Goal: Feedback & Contribution: Contribute content

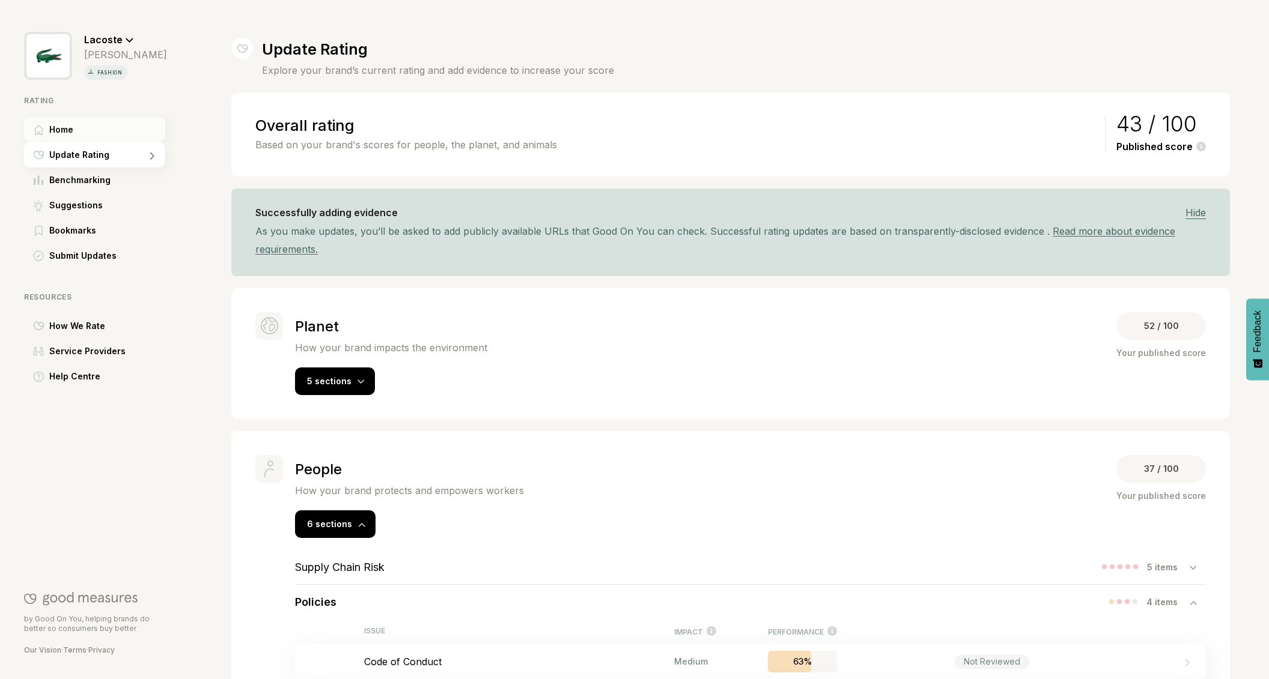
click at [79, 129] on div "Home" at bounding box center [94, 129] width 141 height 25
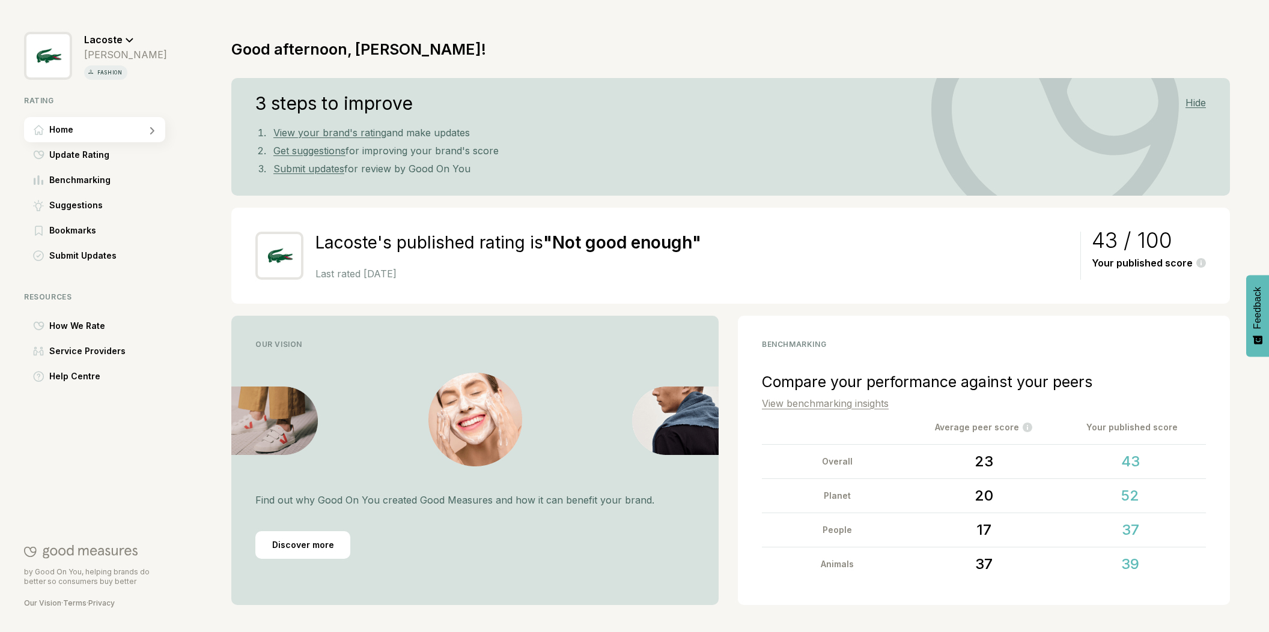
scroll to position [32, 0]
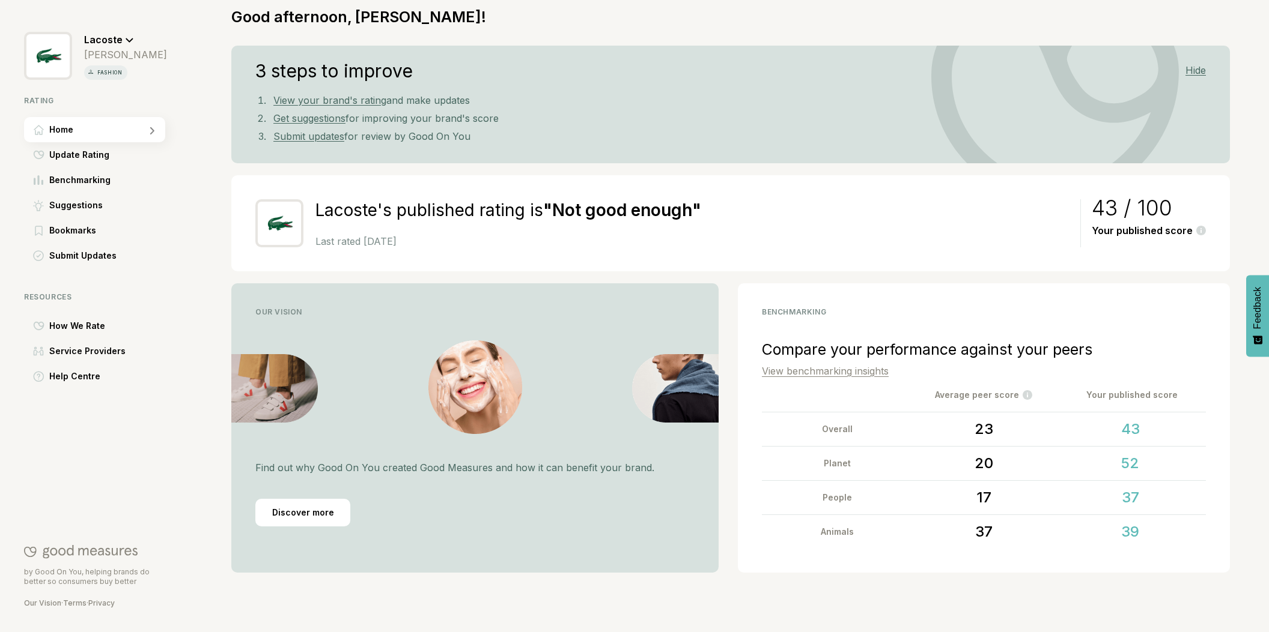
click at [845, 372] on link "View benchmarking insights" at bounding box center [825, 371] width 127 height 12
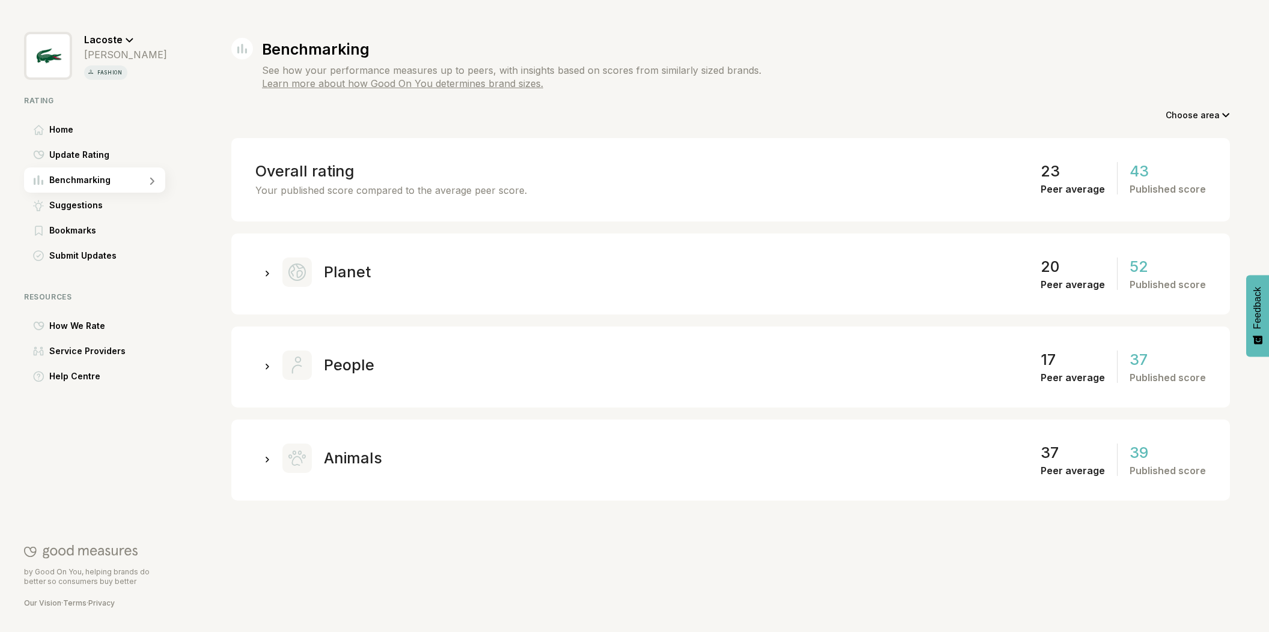
click at [266, 271] on icon at bounding box center [267, 273] width 4 height 5
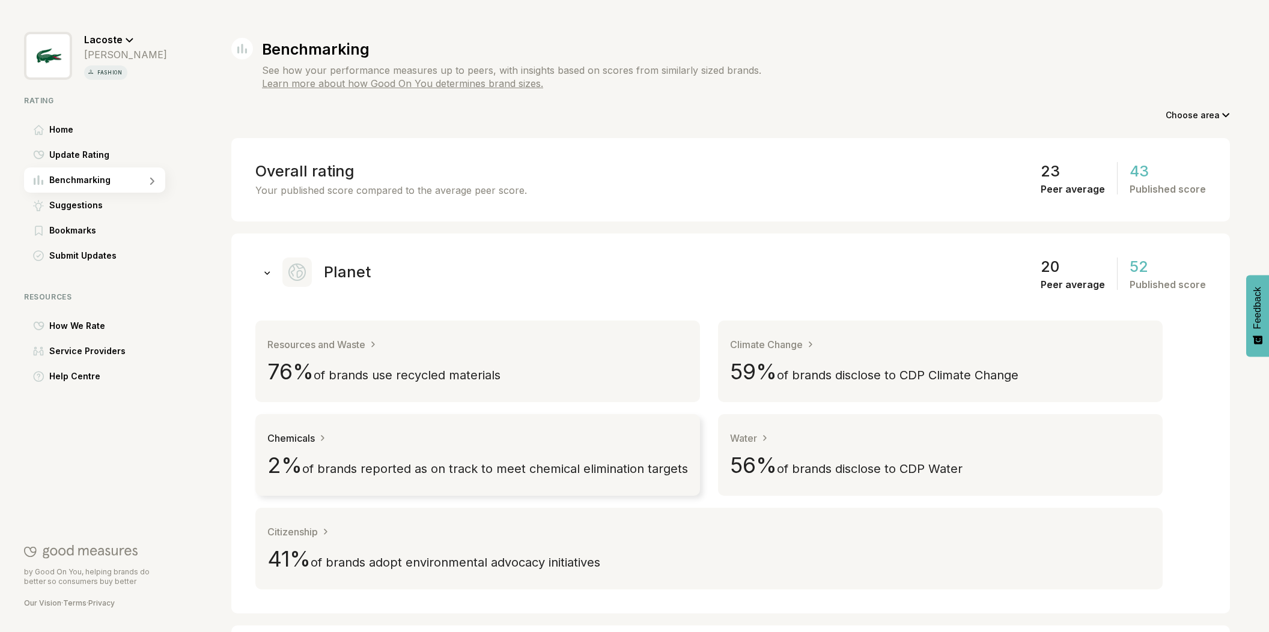
scroll to position [79, 0]
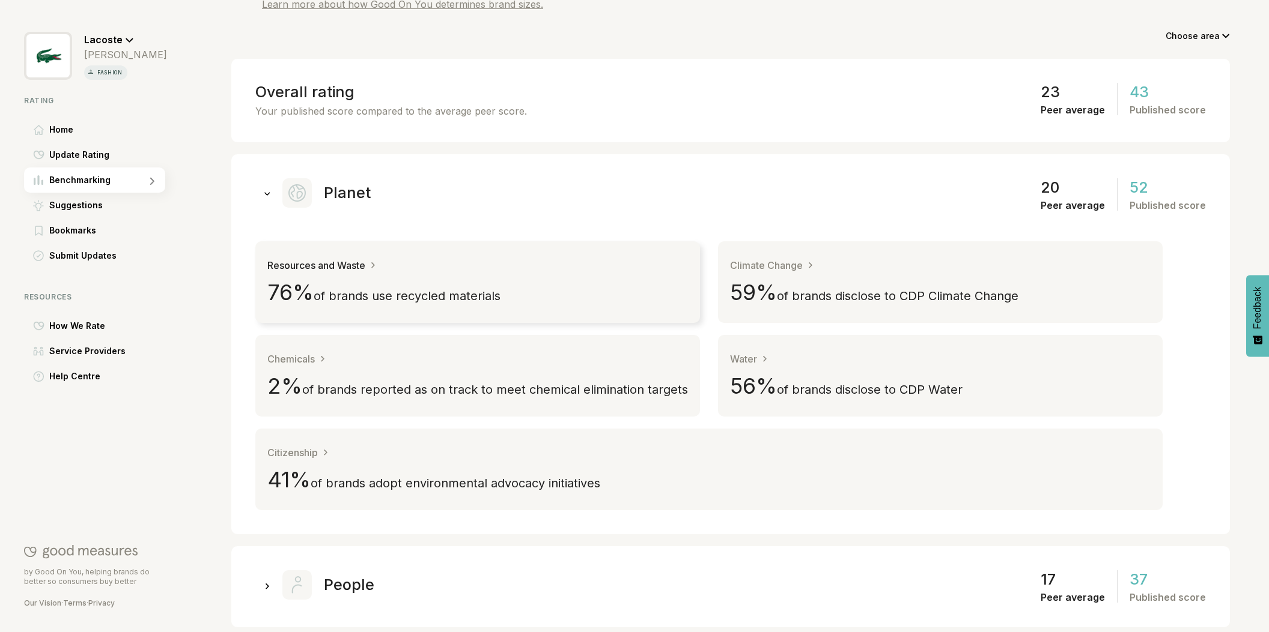
click at [358, 290] on span "of brands use recycled materials" at bounding box center [407, 296] width 187 height 14
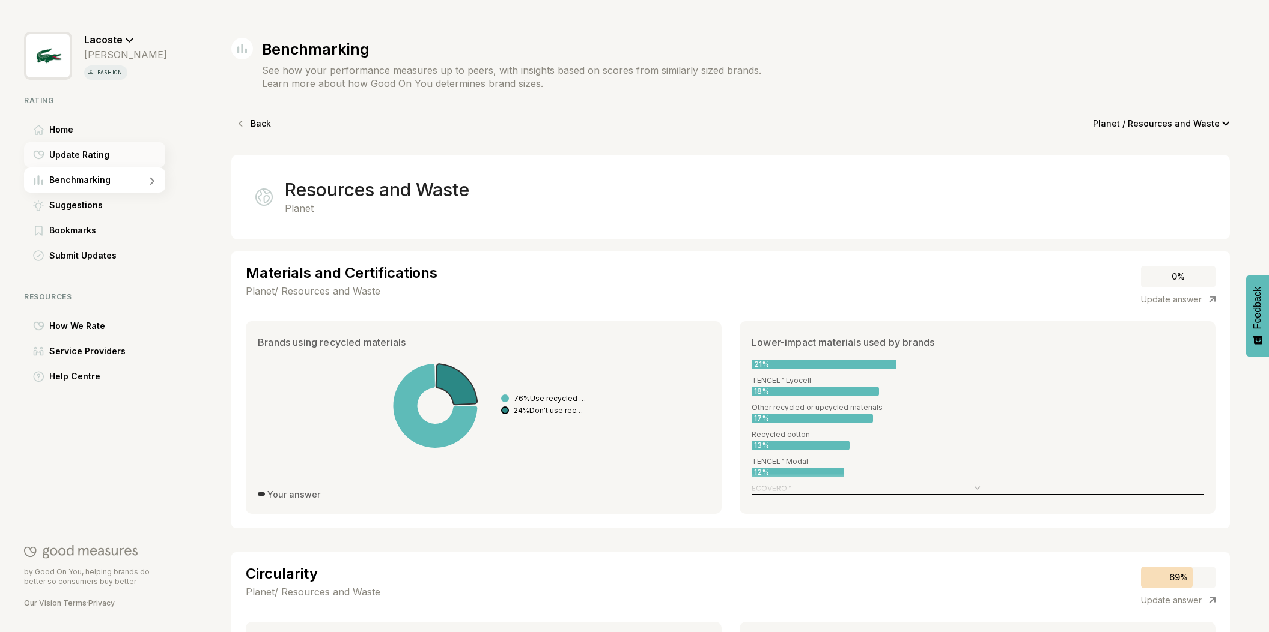
click at [80, 157] on span "Update Rating" at bounding box center [79, 155] width 60 height 14
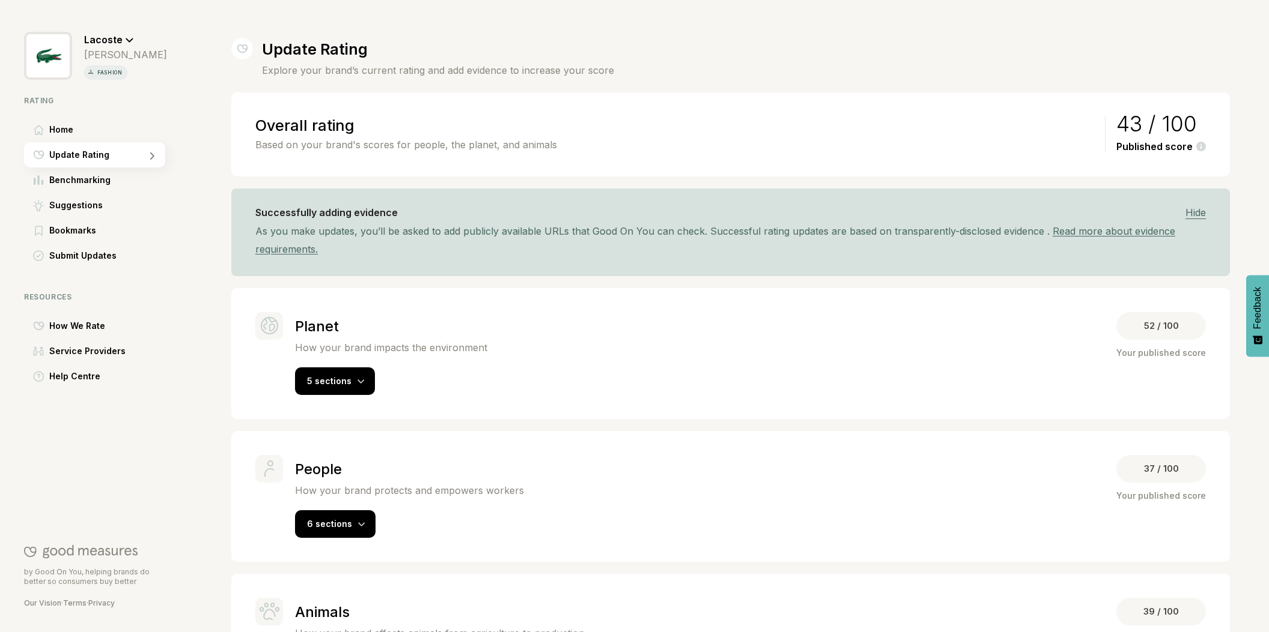
scroll to position [4, 0]
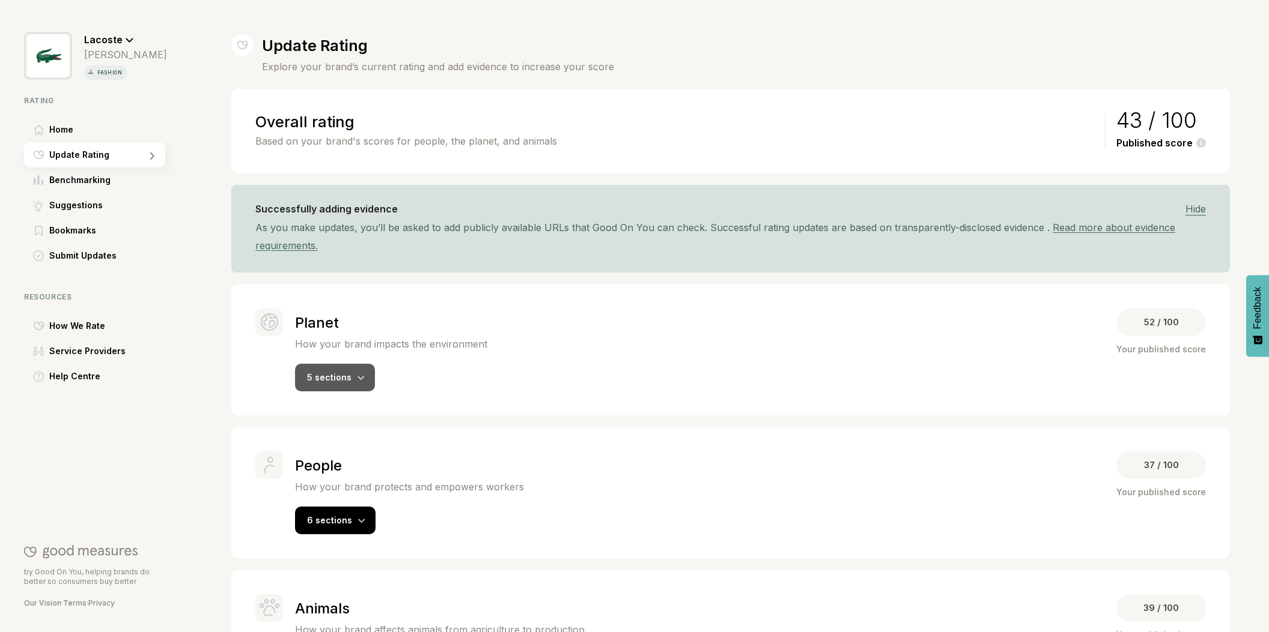
click at [350, 377] on div "5 sections" at bounding box center [335, 378] width 80 height 28
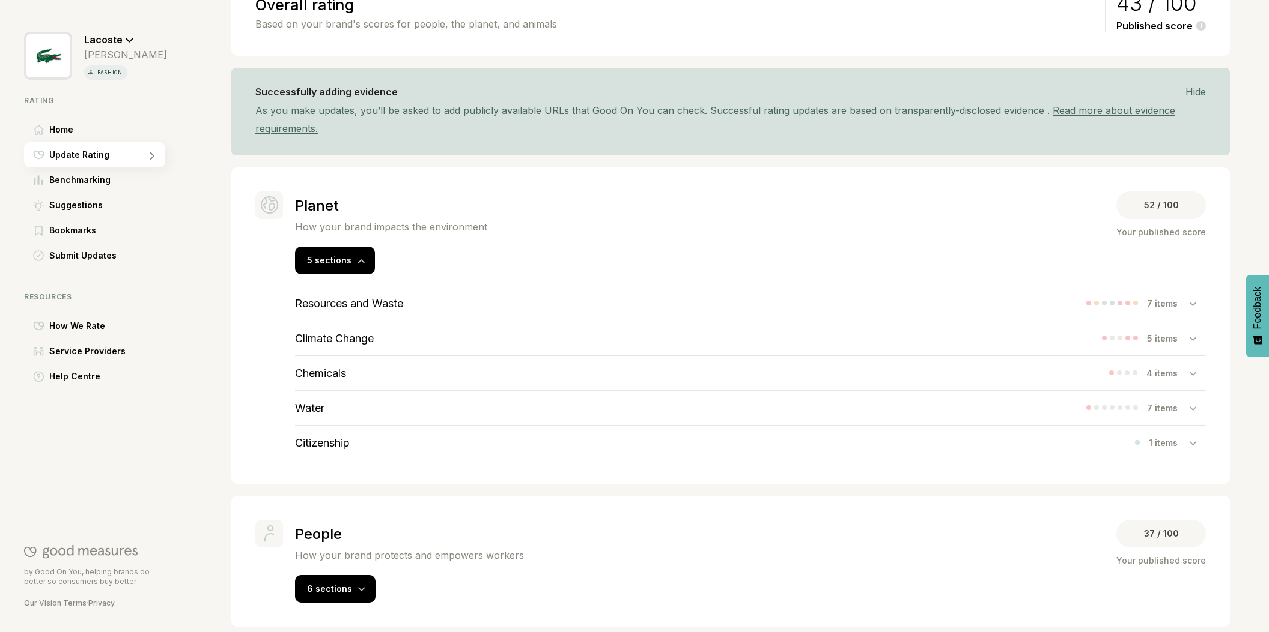
scroll to position [121, 0]
click at [367, 303] on h3 "Resources and Waste" at bounding box center [349, 303] width 108 height 13
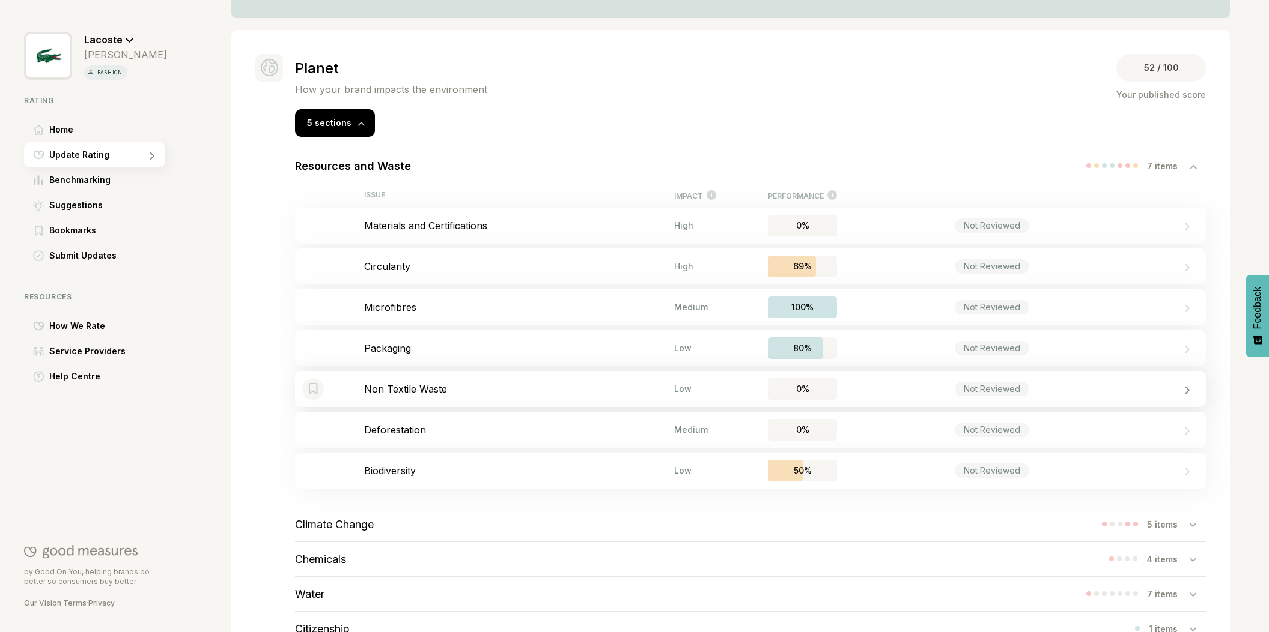
scroll to position [279, 0]
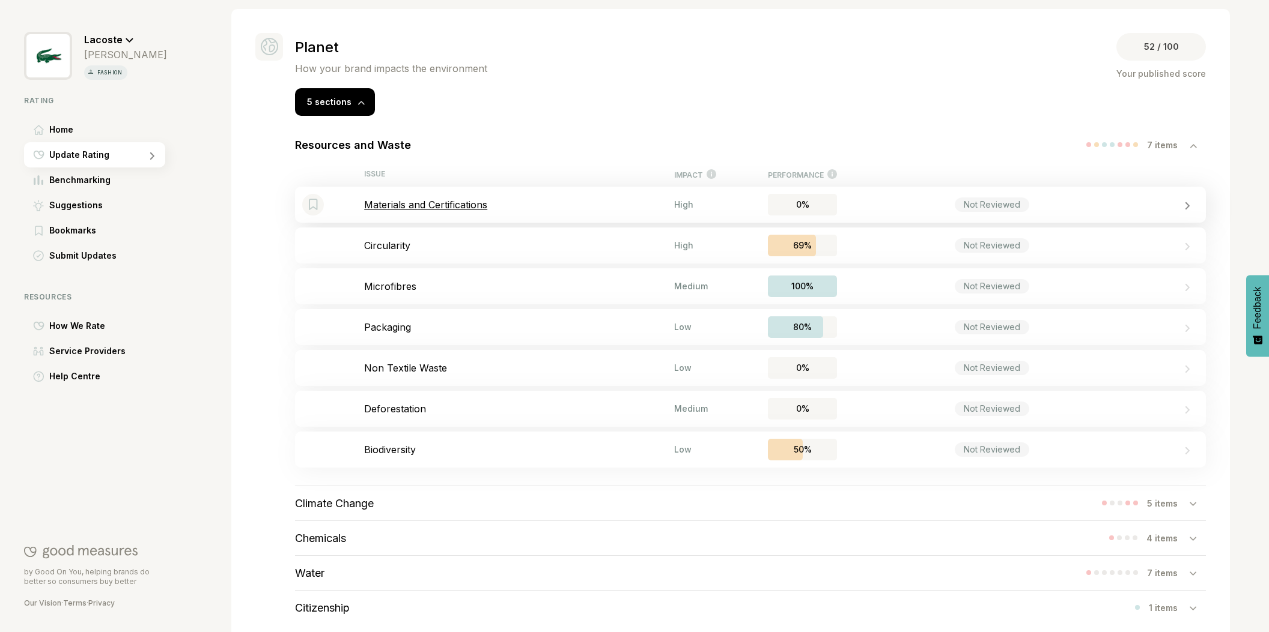
click at [452, 204] on p "Materials and Certifications" at bounding box center [519, 205] width 310 height 12
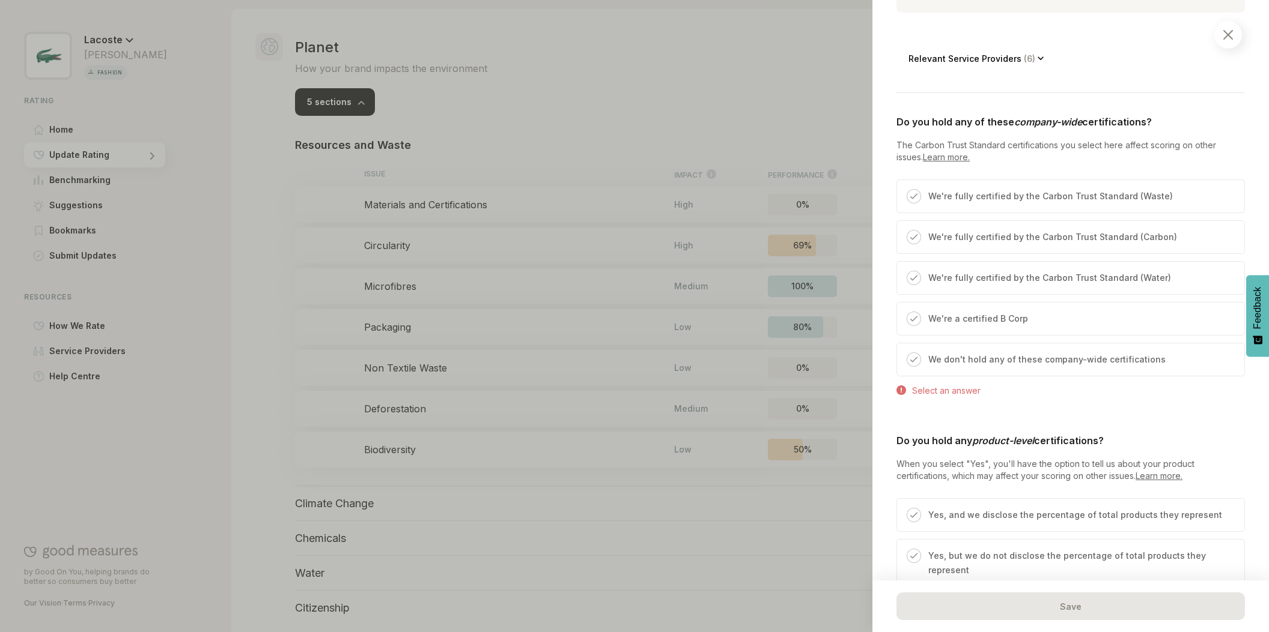
scroll to position [379, 0]
click at [974, 318] on p "We're a certified B Corp" at bounding box center [978, 317] width 100 height 14
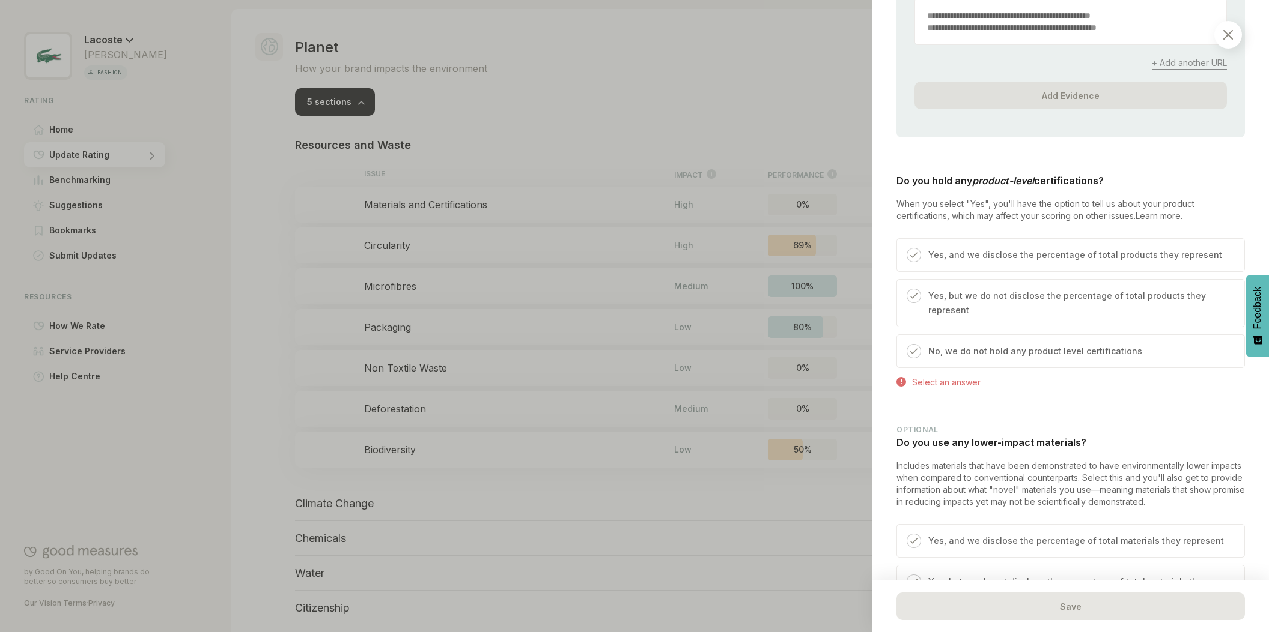
scroll to position [1024, 0]
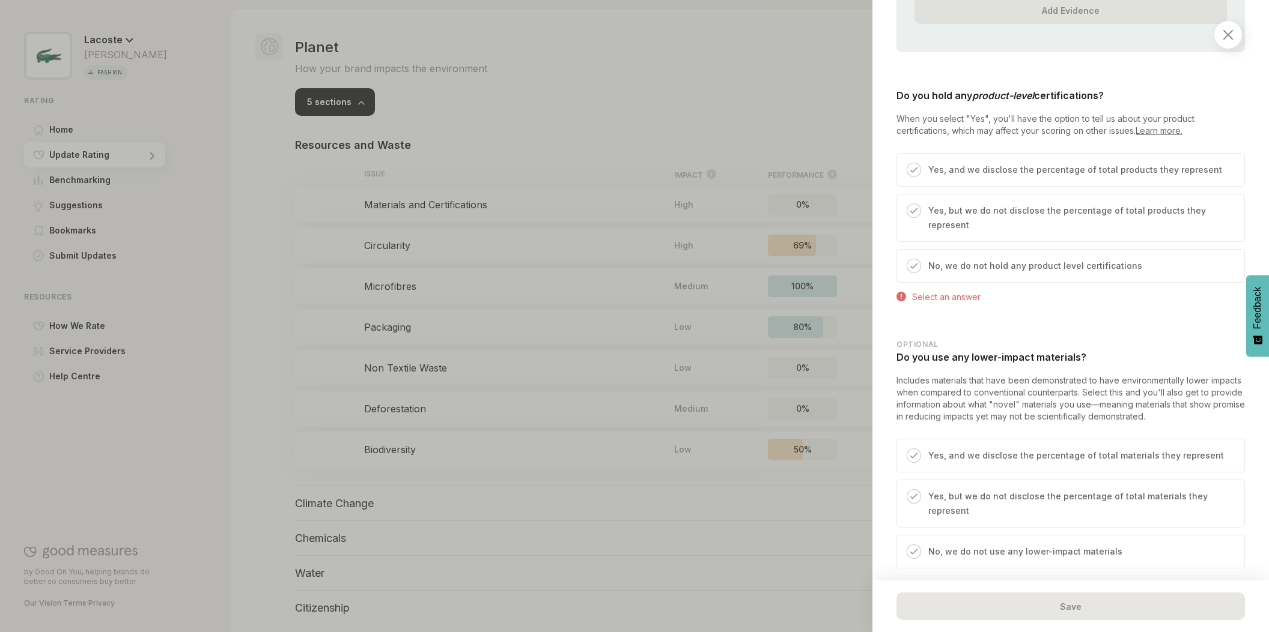
click at [915, 166] on img at bounding box center [913, 169] width 7 height 7
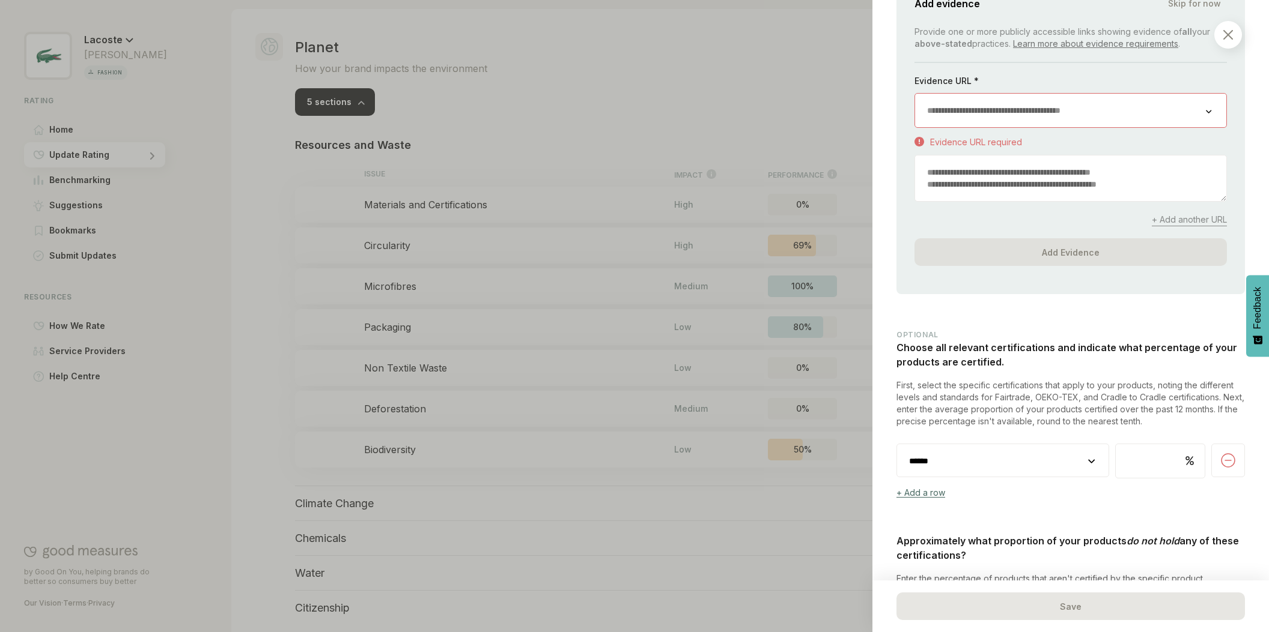
scroll to position [1411, 0]
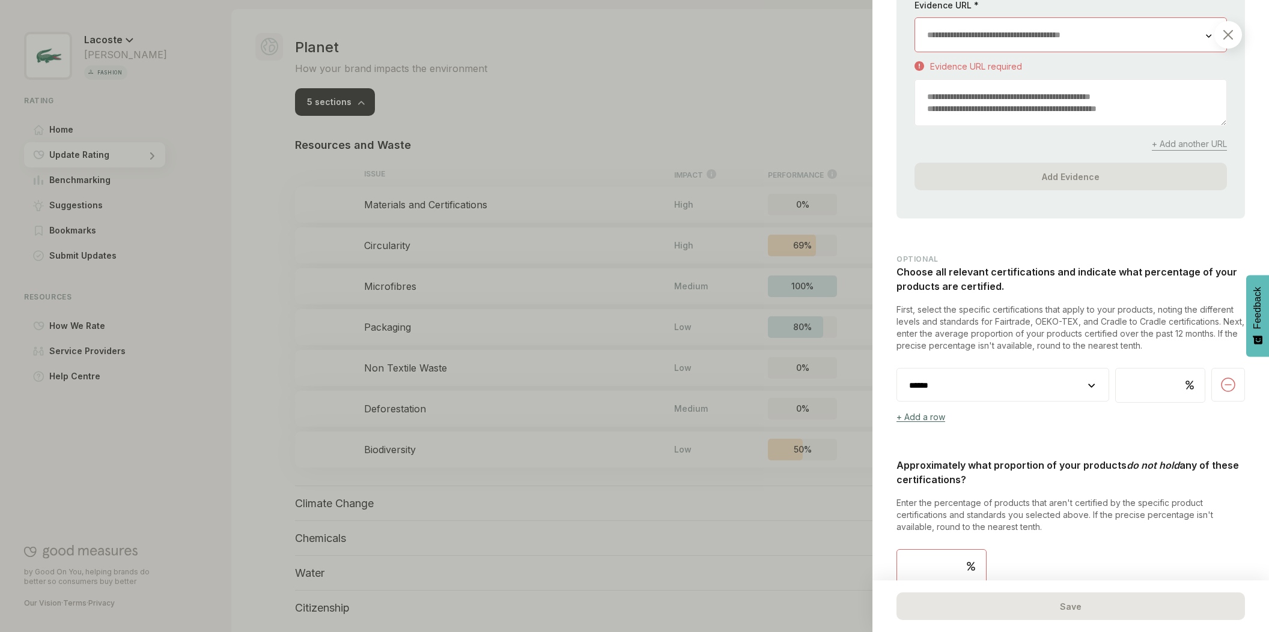
click at [1089, 369] on select "**********" at bounding box center [1002, 386] width 211 height 34
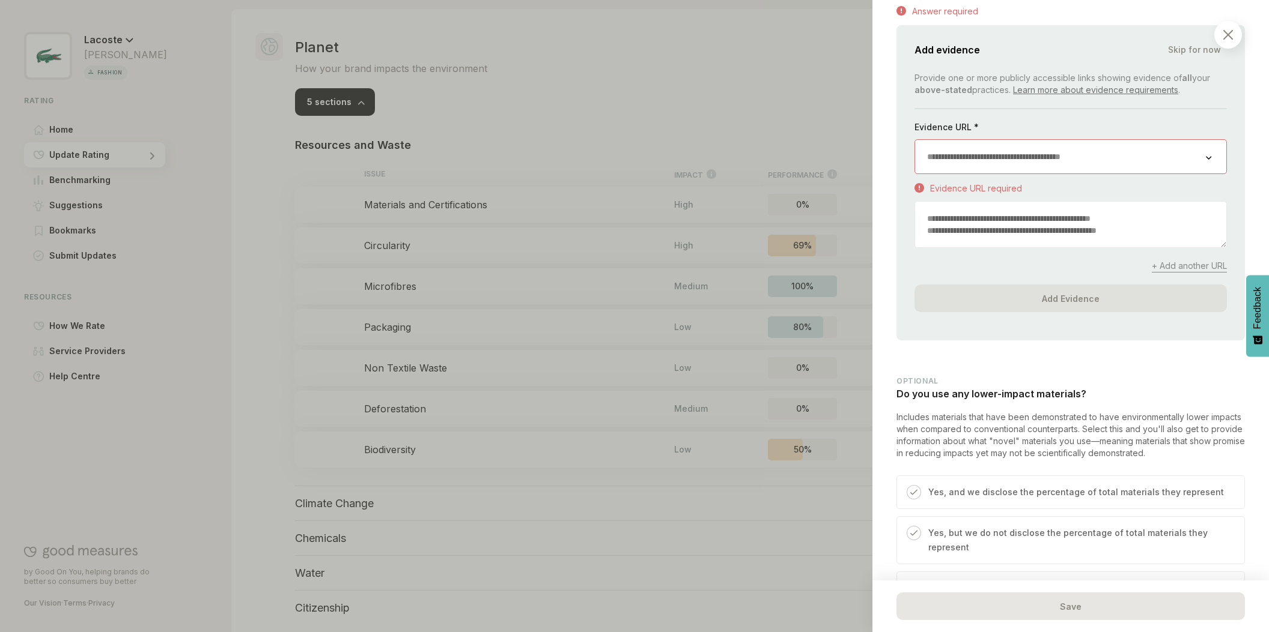
scroll to position [1982, 0]
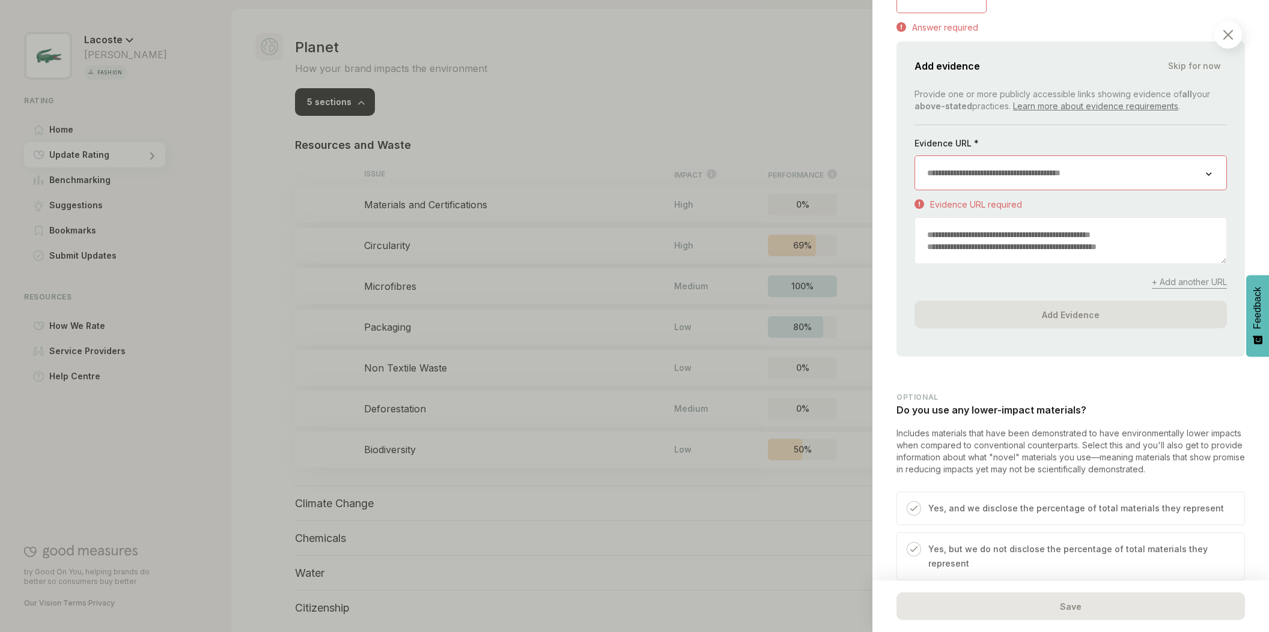
click at [1226, 36] on img at bounding box center [1228, 35] width 10 height 10
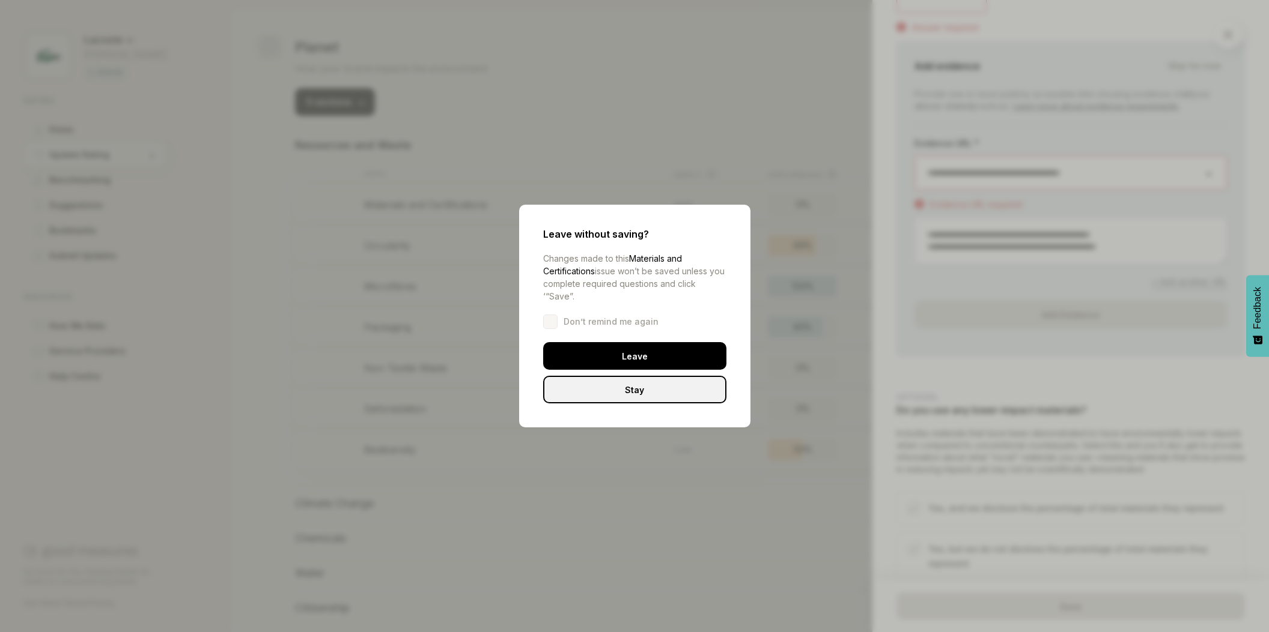
click at [673, 392] on div "Stay" at bounding box center [634, 390] width 183 height 28
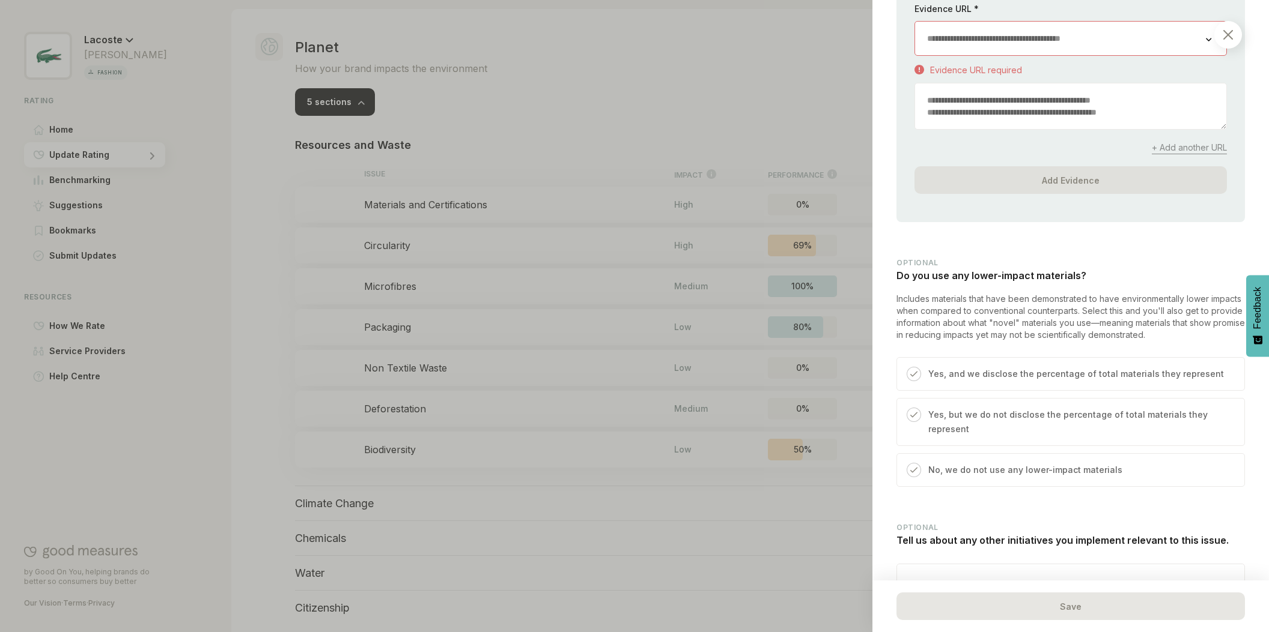
scroll to position [2157, 0]
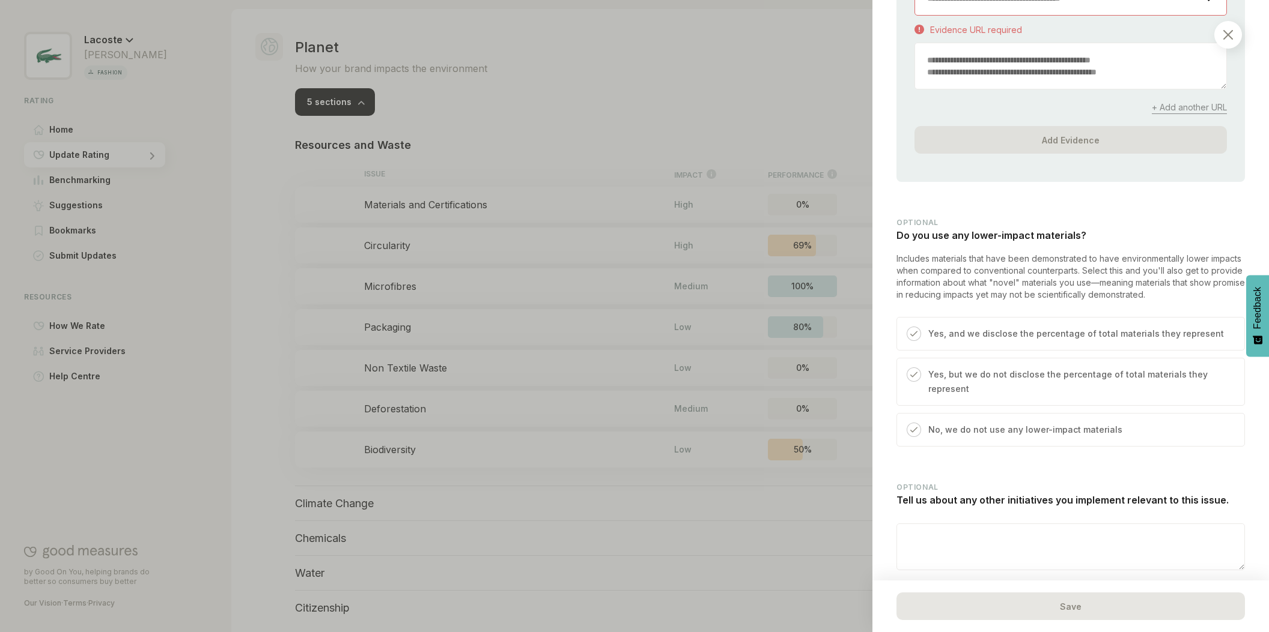
click at [1228, 32] on img at bounding box center [1228, 35] width 10 height 10
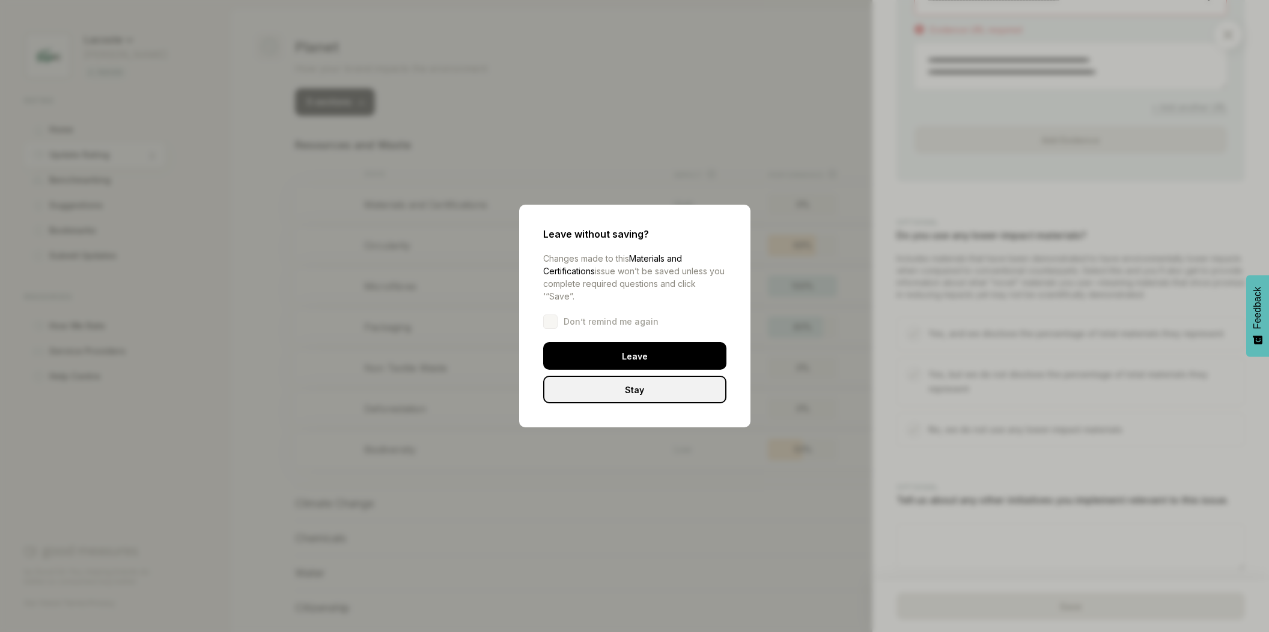
click at [643, 353] on div "Leave" at bounding box center [634, 356] width 183 height 28
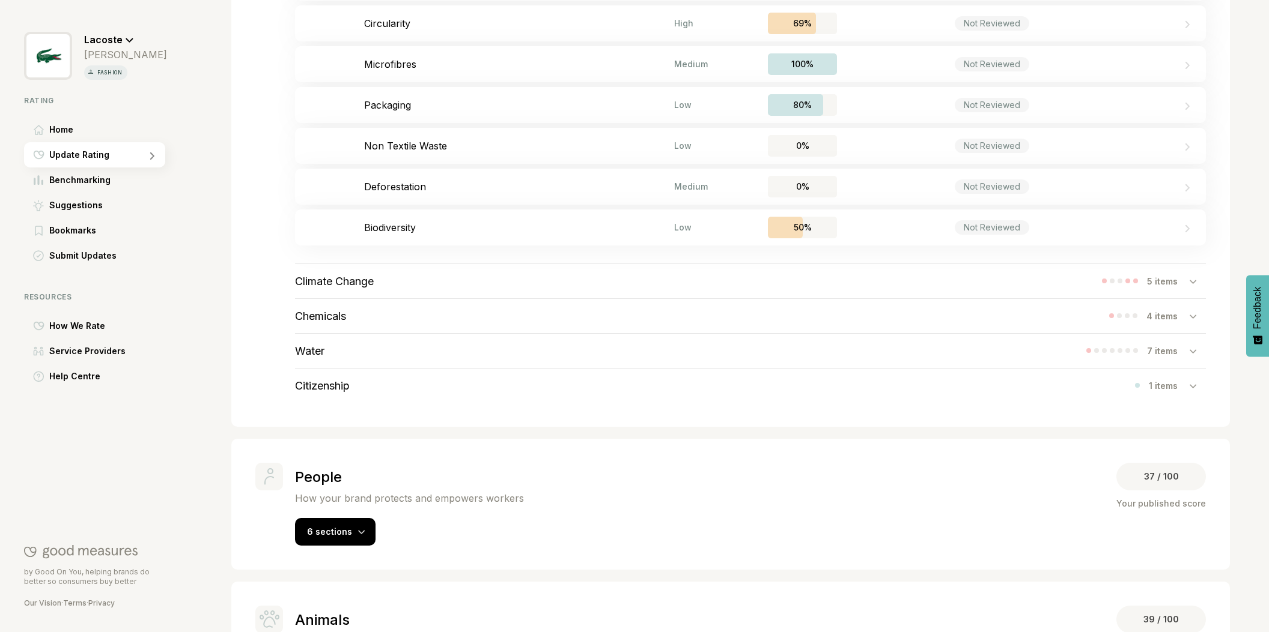
scroll to position [594, 0]
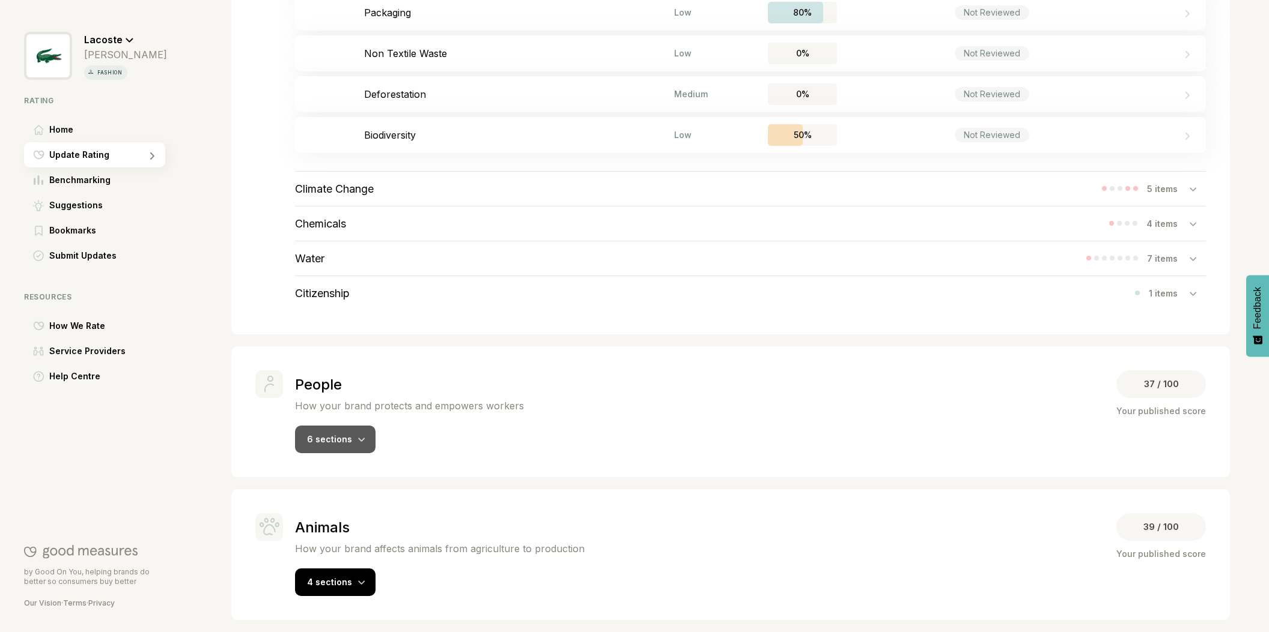
click at [358, 443] on div at bounding box center [361, 439] width 7 height 12
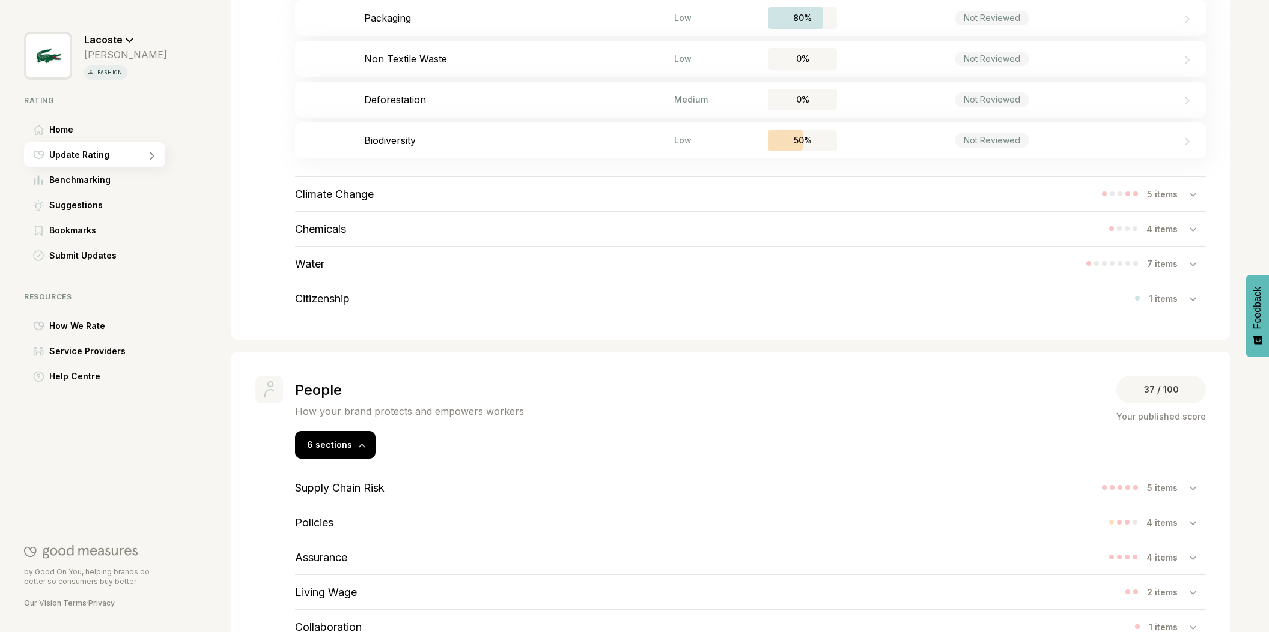
scroll to position [727, 0]
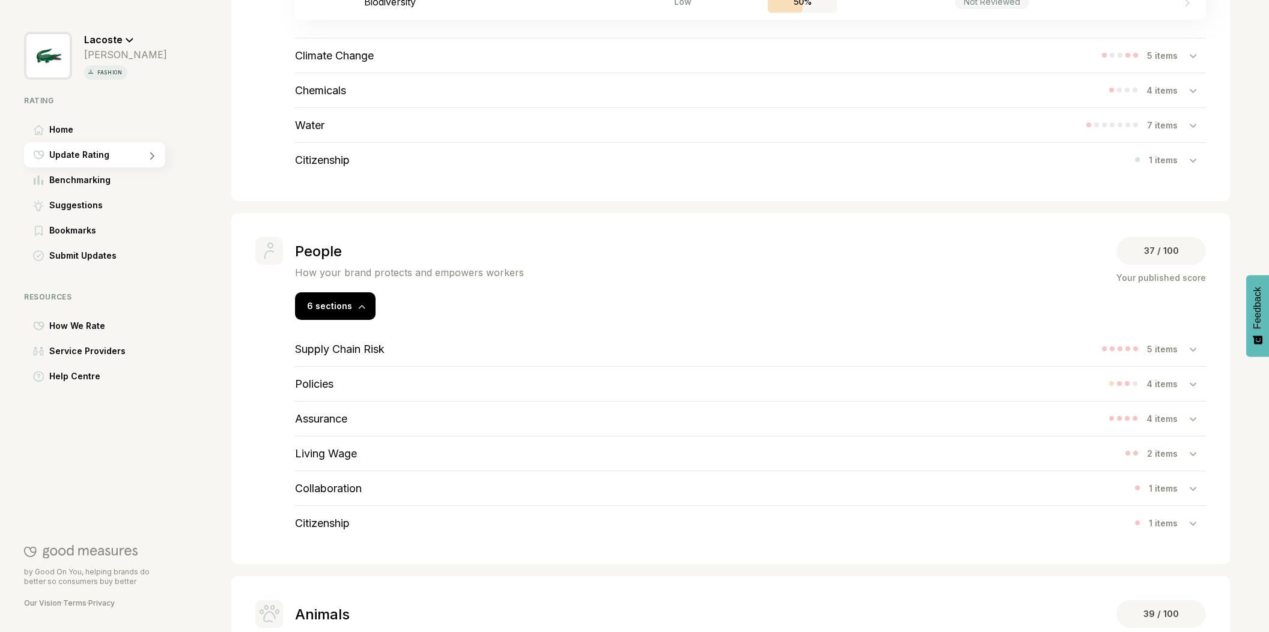
click at [322, 420] on h3 "Assurance" at bounding box center [321, 419] width 52 height 13
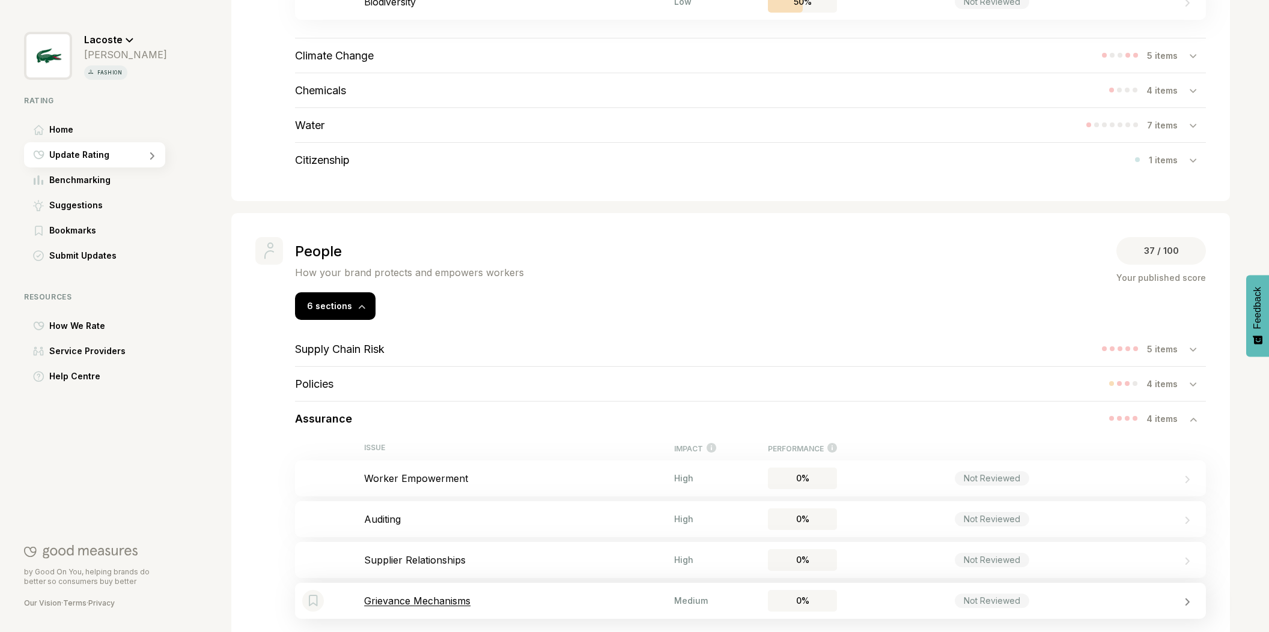
scroll to position [872, 0]
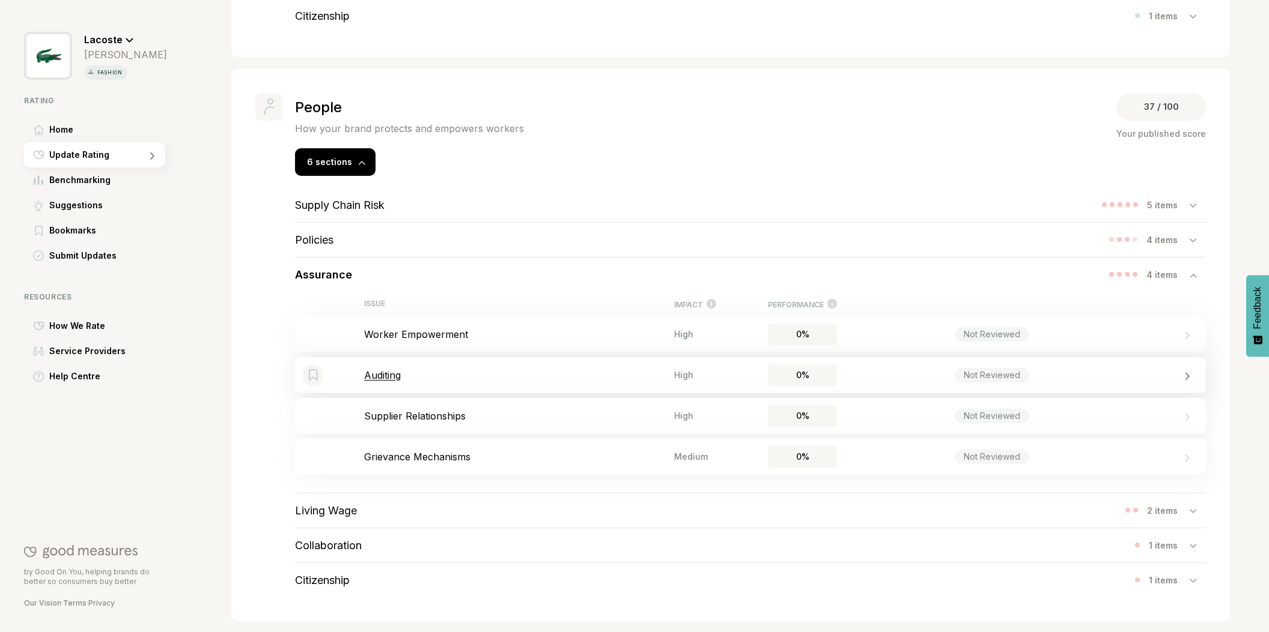
click at [389, 378] on p "Auditing" at bounding box center [519, 375] width 310 height 12
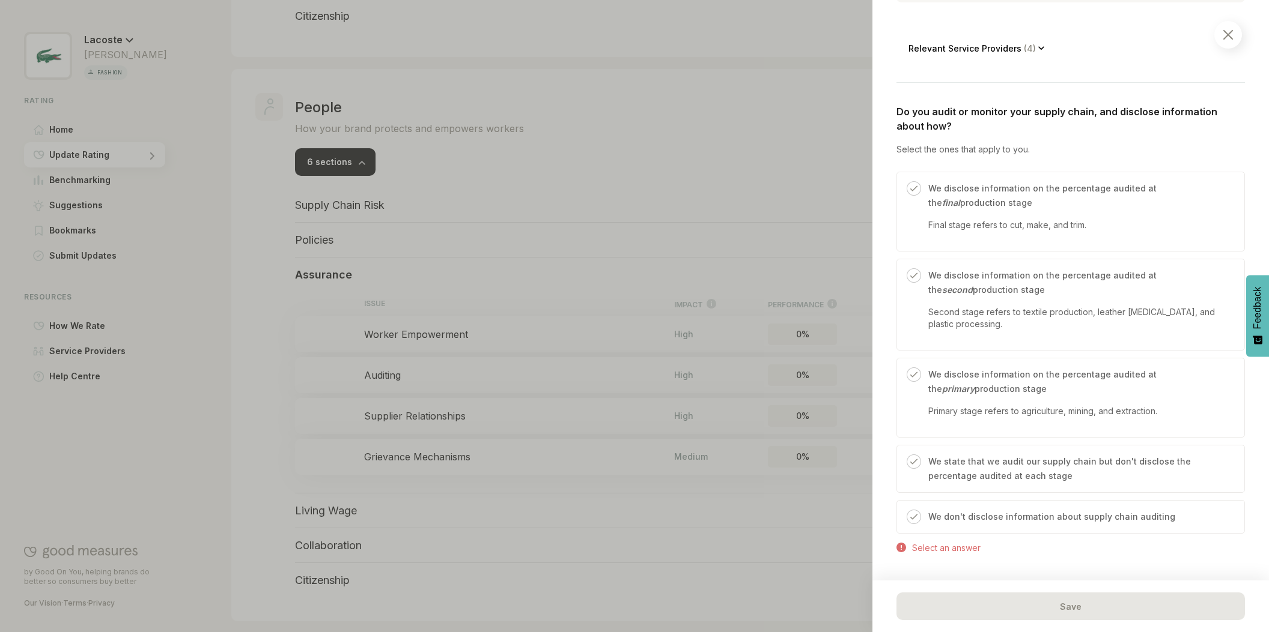
scroll to position [479, 0]
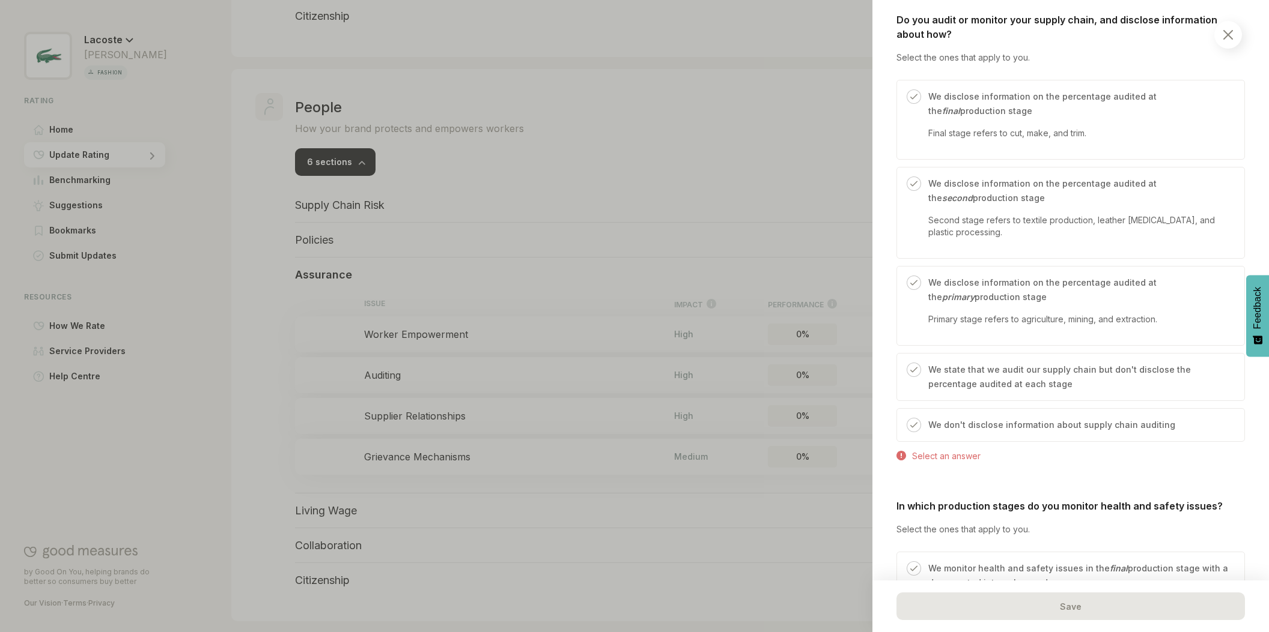
click at [942, 113] on p "We disclose information on the percentage audited at the final production stage" at bounding box center [1080, 103] width 304 height 29
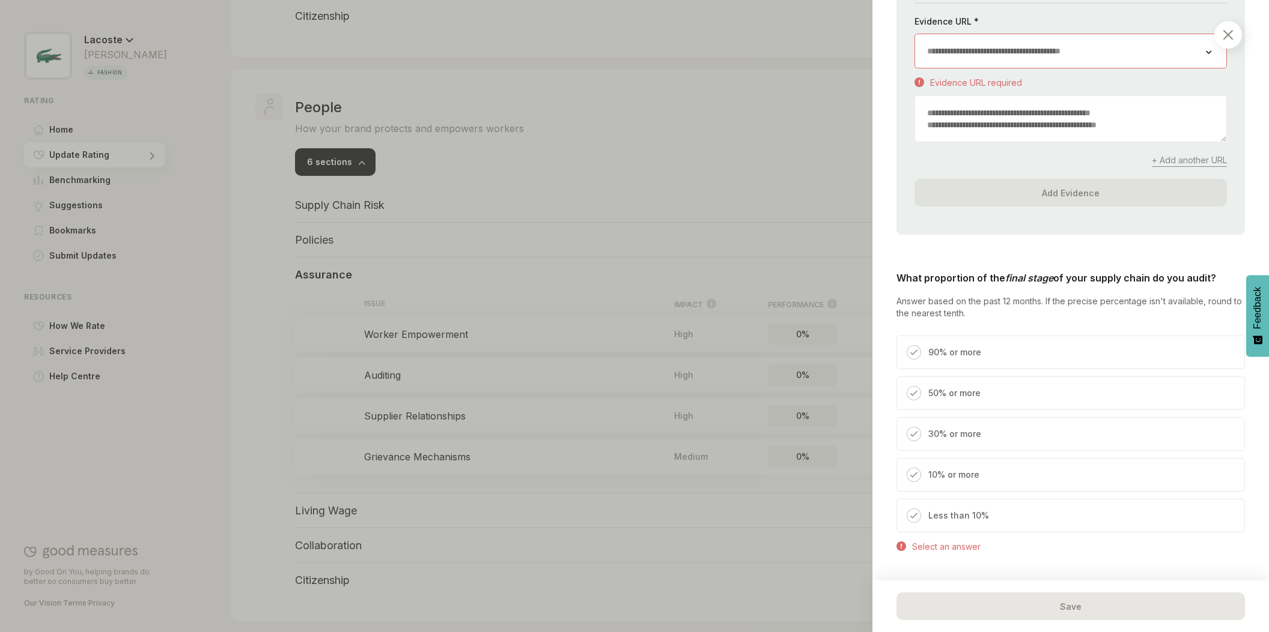
scroll to position [1037, 0]
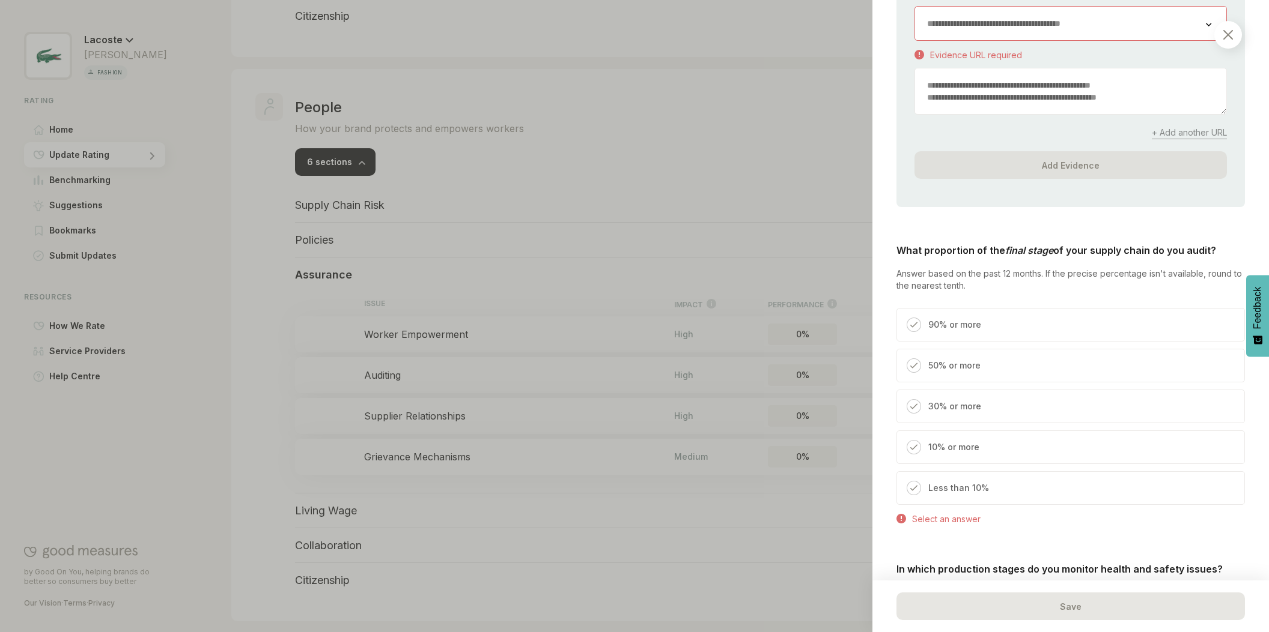
drag, startPoint x: 923, startPoint y: 360, endPoint x: 1052, endPoint y: 393, distance: 132.7
click at [923, 360] on div "50% or more" at bounding box center [950, 370] width 59 height 23
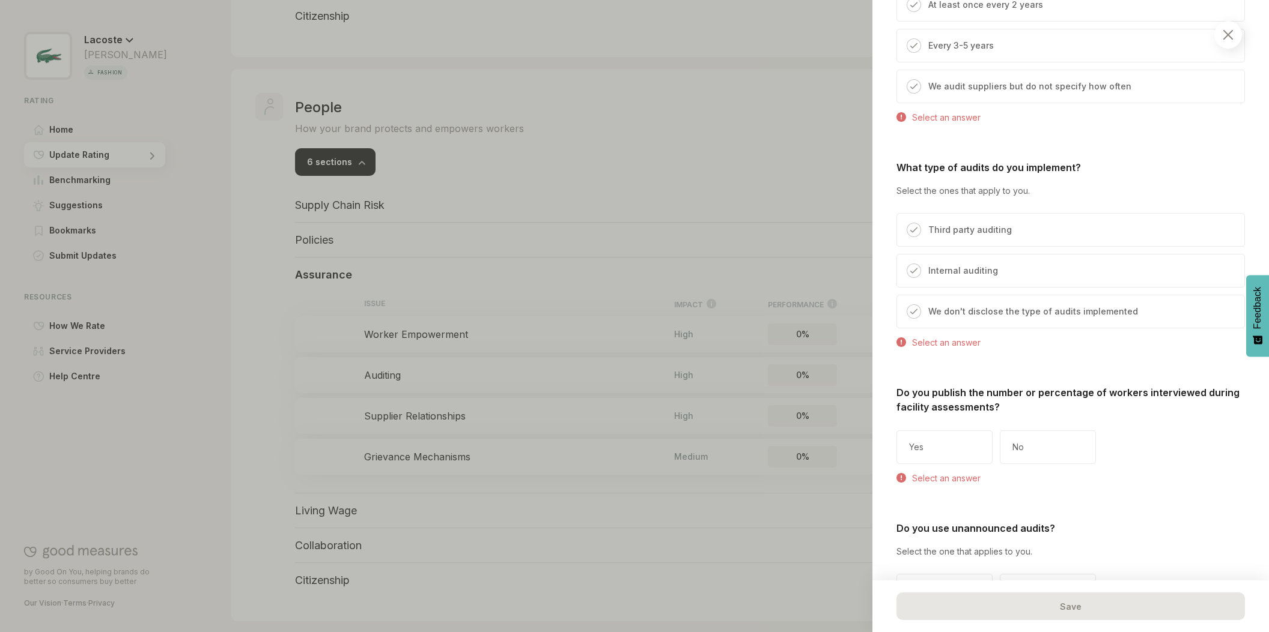
scroll to position [2422, 0]
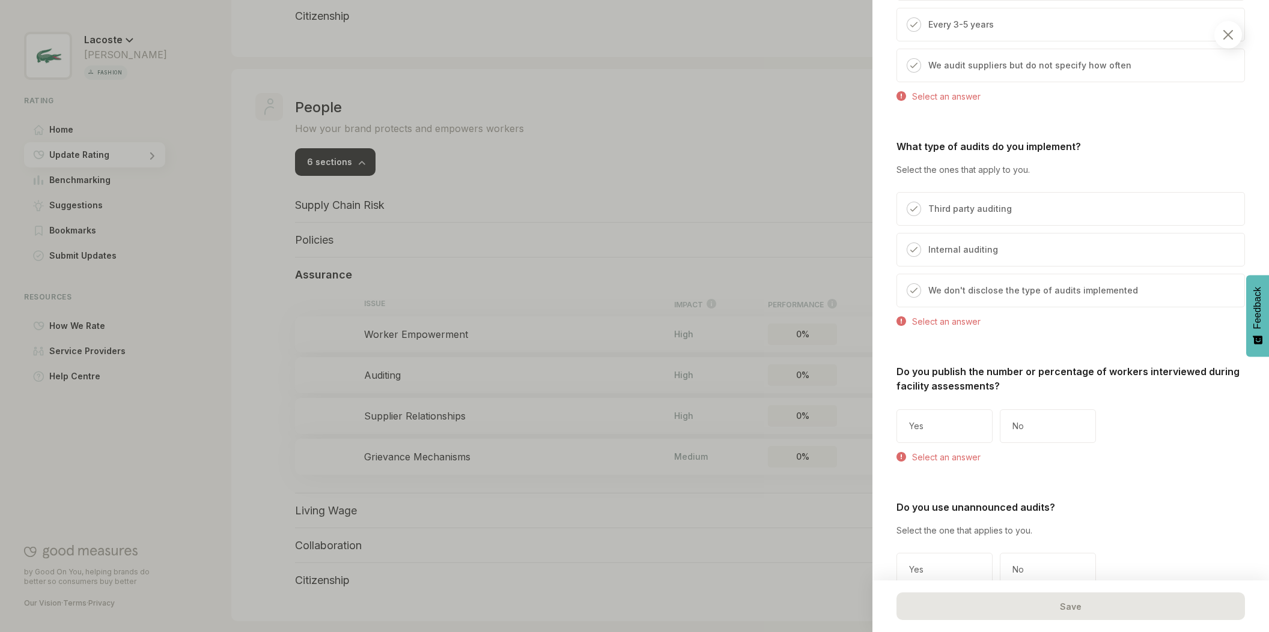
click at [960, 205] on p "Third party auditing" at bounding box center [969, 209] width 83 height 14
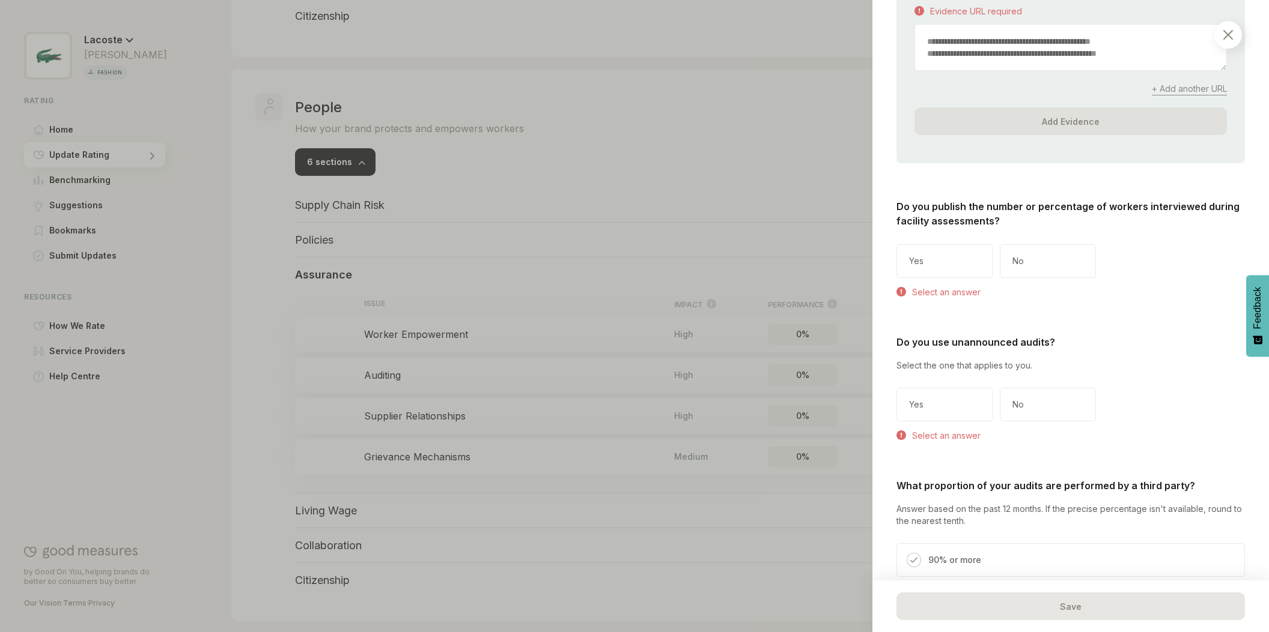
scroll to position [2890, 0]
click at [1236, 36] on div at bounding box center [1228, 35] width 28 height 28
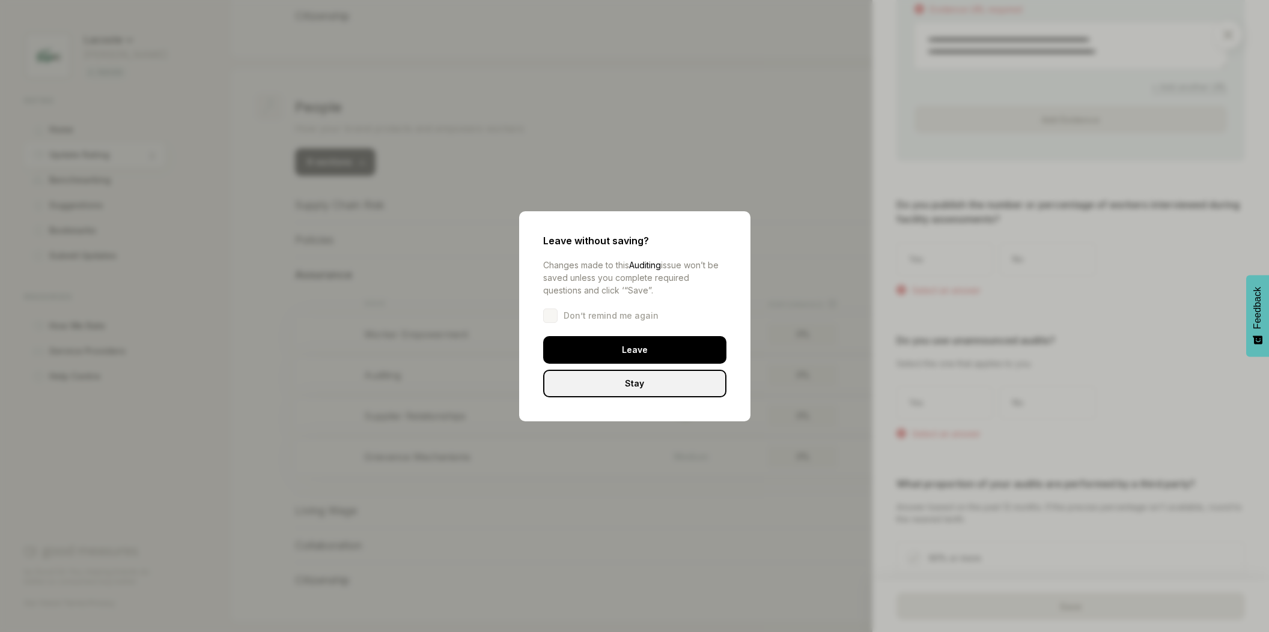
click at [669, 352] on div "Leave" at bounding box center [634, 350] width 183 height 28
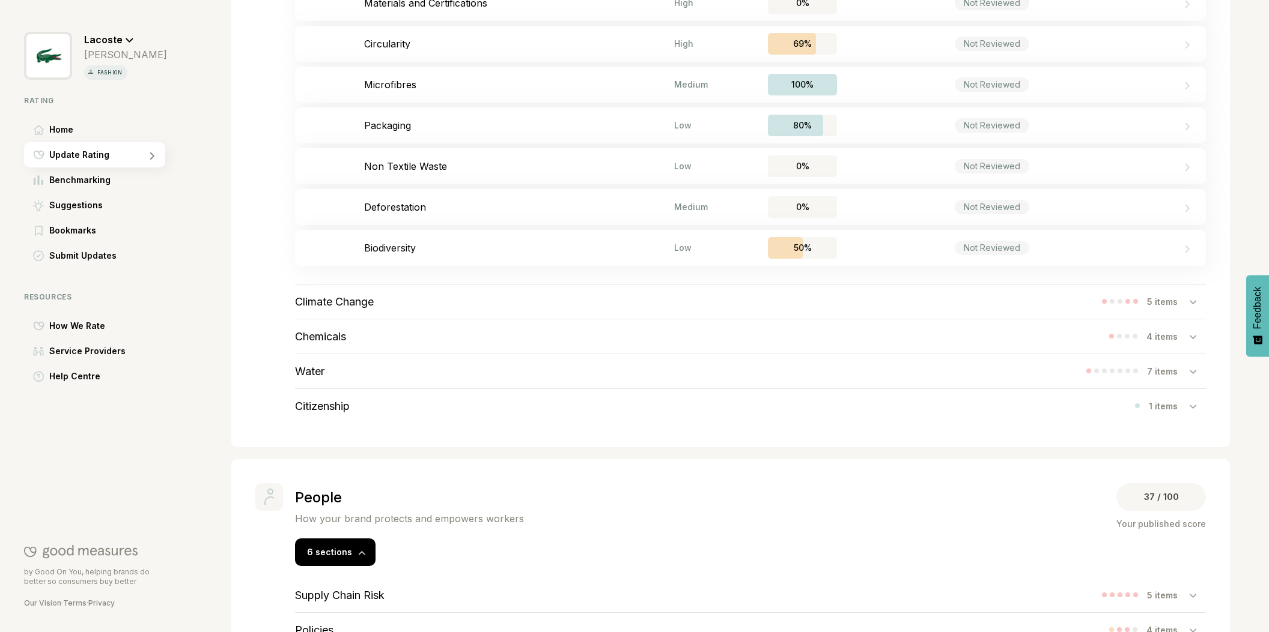
scroll to position [459, 0]
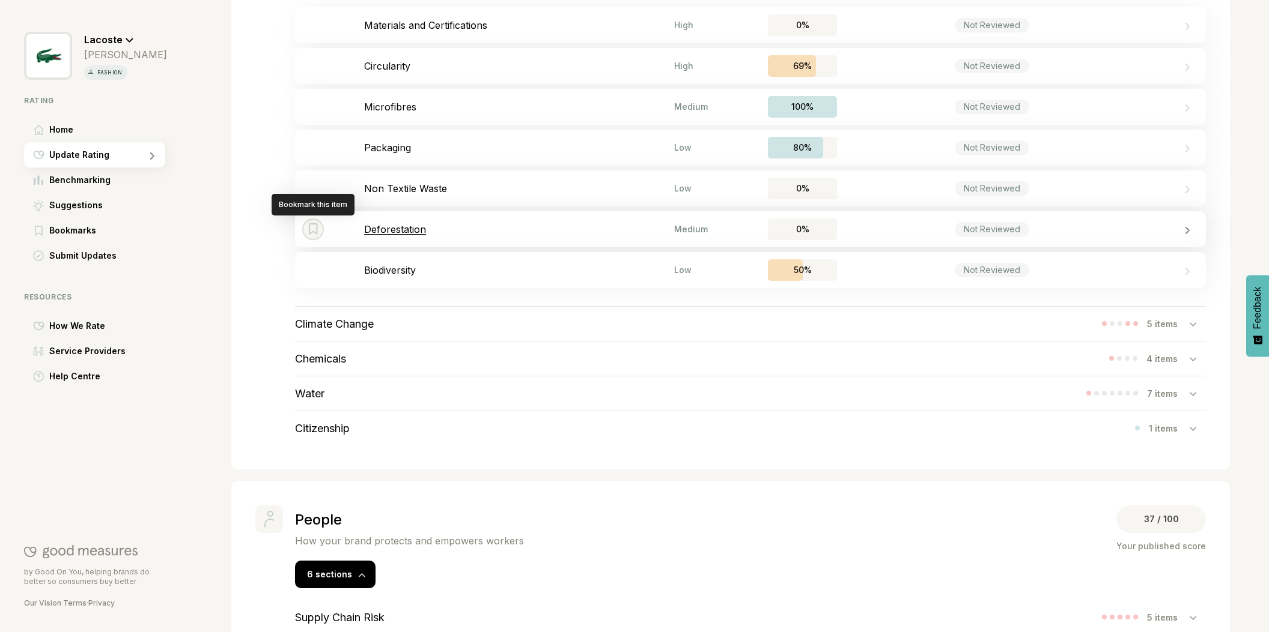
click at [305, 220] on div "Bookmark this item" at bounding box center [313, 230] width 22 height 22
click at [87, 255] on span "Submit Updates" at bounding box center [82, 256] width 67 height 14
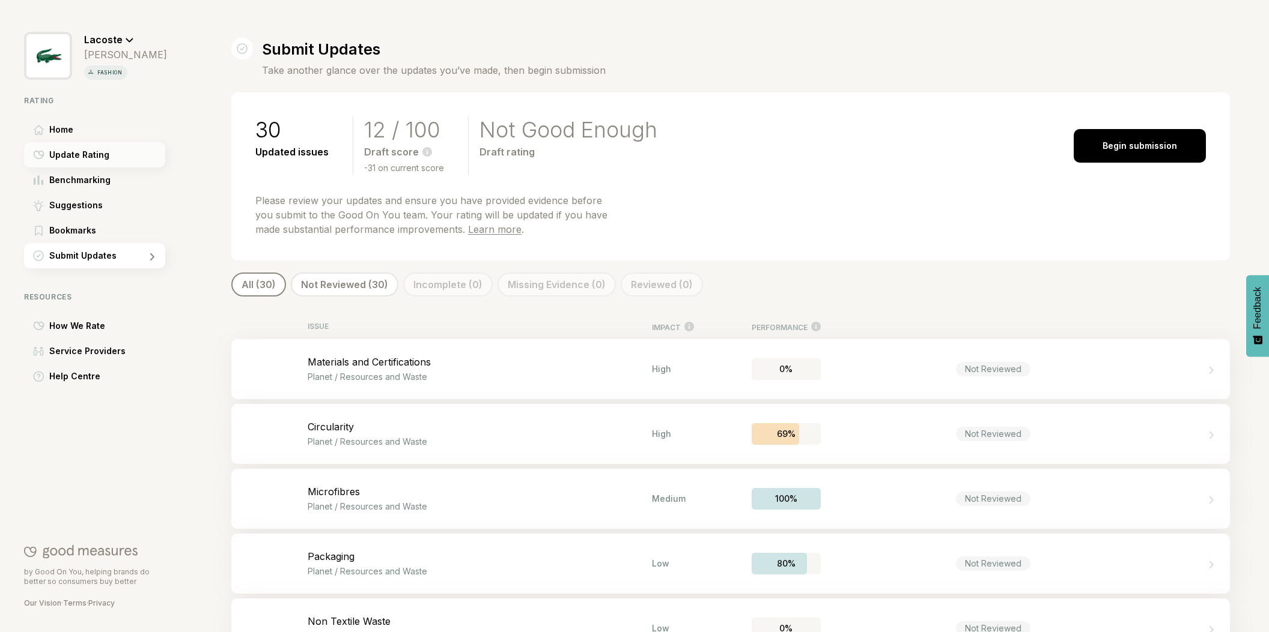
click at [91, 159] on span "Update Rating" at bounding box center [79, 155] width 60 height 14
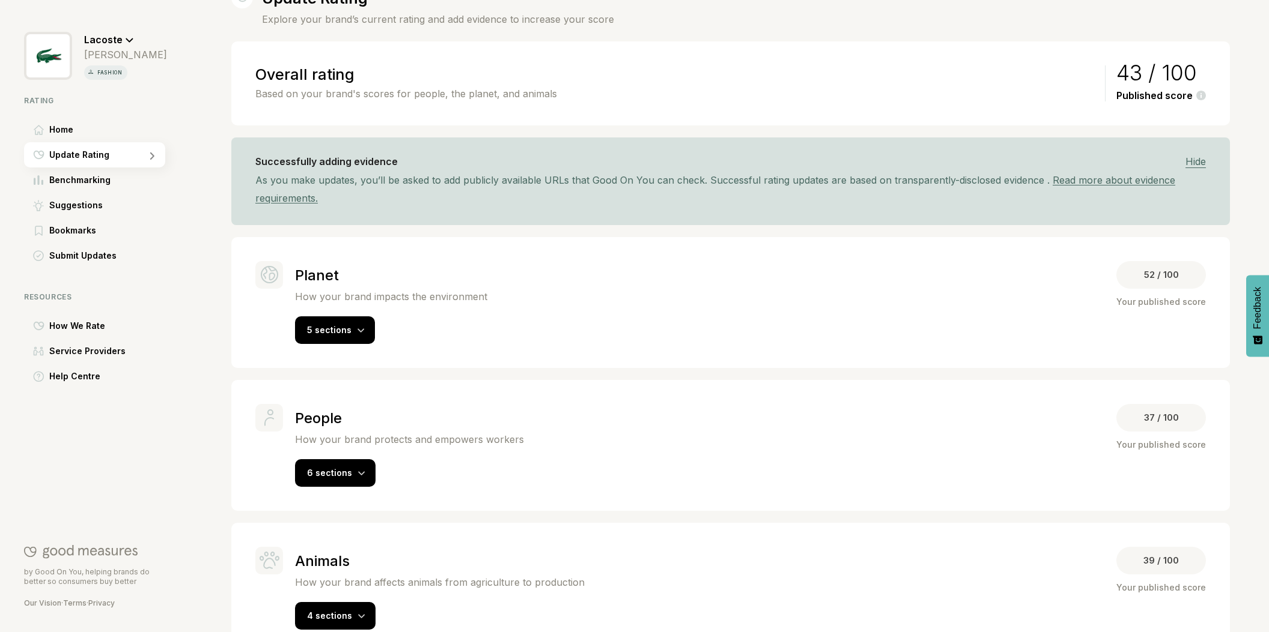
scroll to position [83, 0]
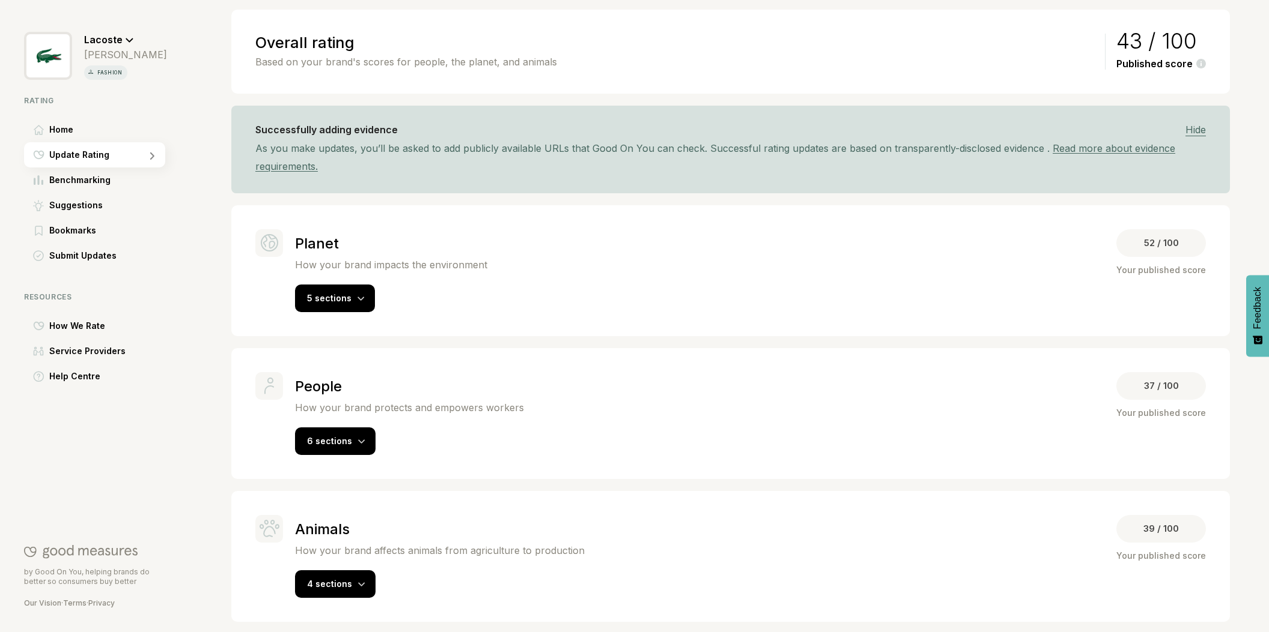
drag, startPoint x: 359, startPoint y: 586, endPoint x: 447, endPoint y: 562, distance: 91.7
click at [359, 586] on div at bounding box center [361, 584] width 7 height 12
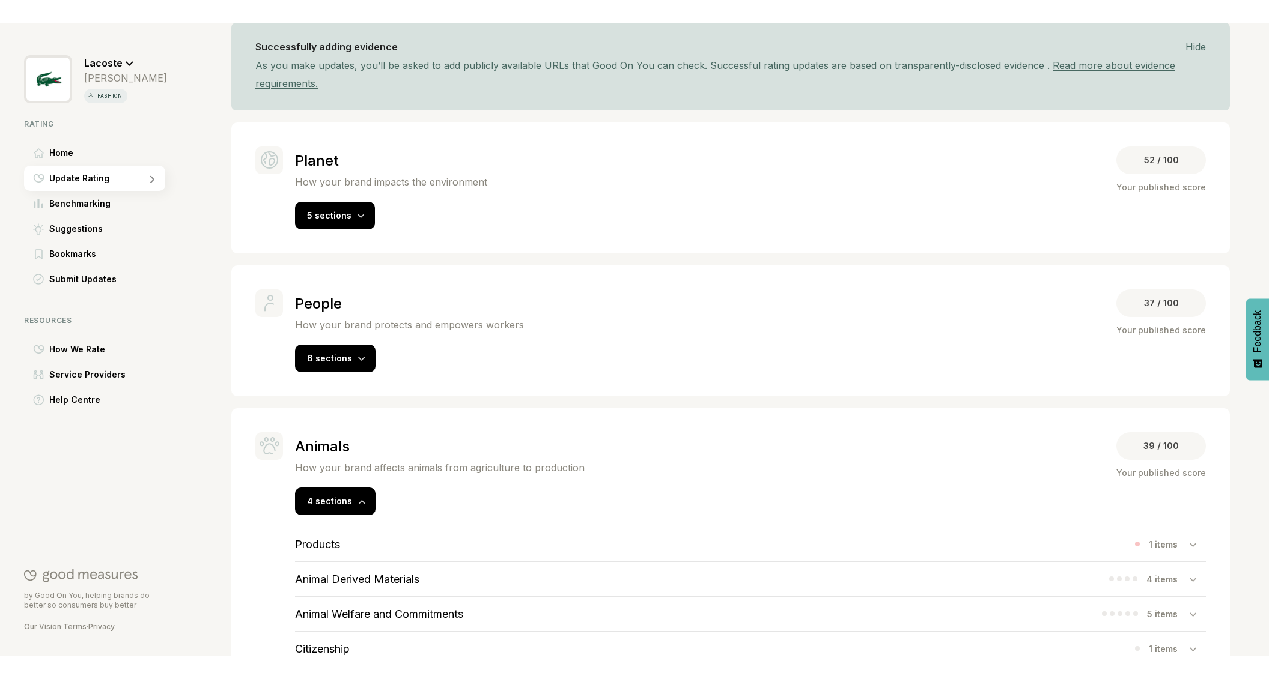
scroll to position [235, 0]
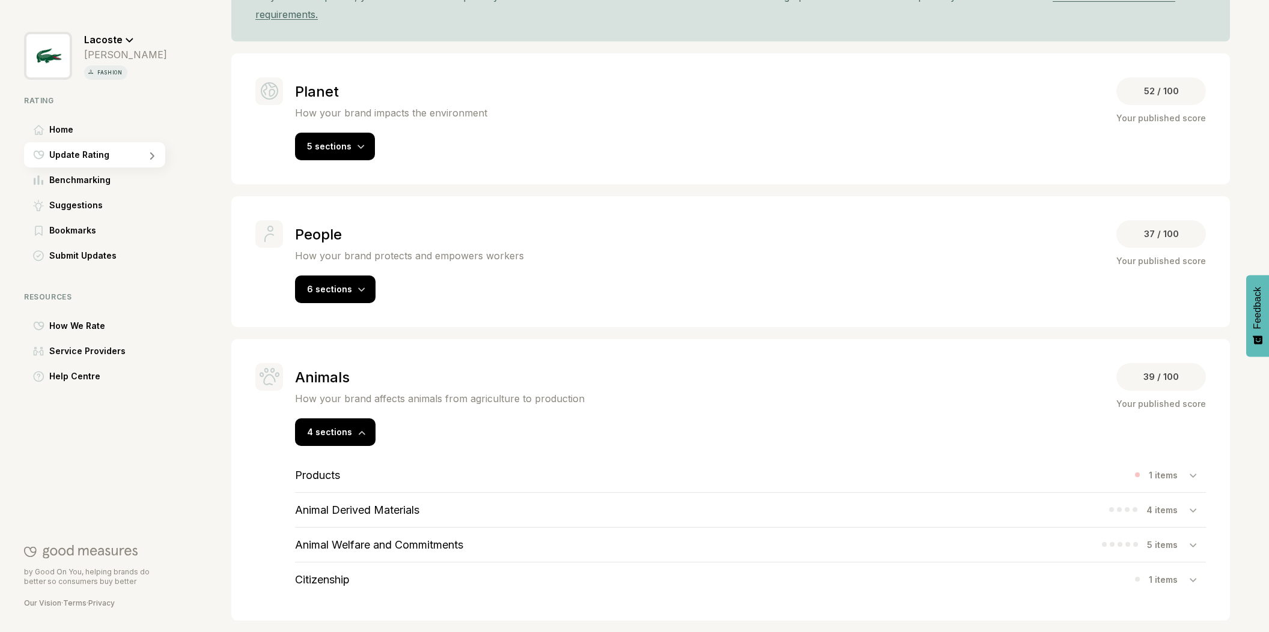
click at [329, 474] on h3 "Products" at bounding box center [317, 475] width 45 height 13
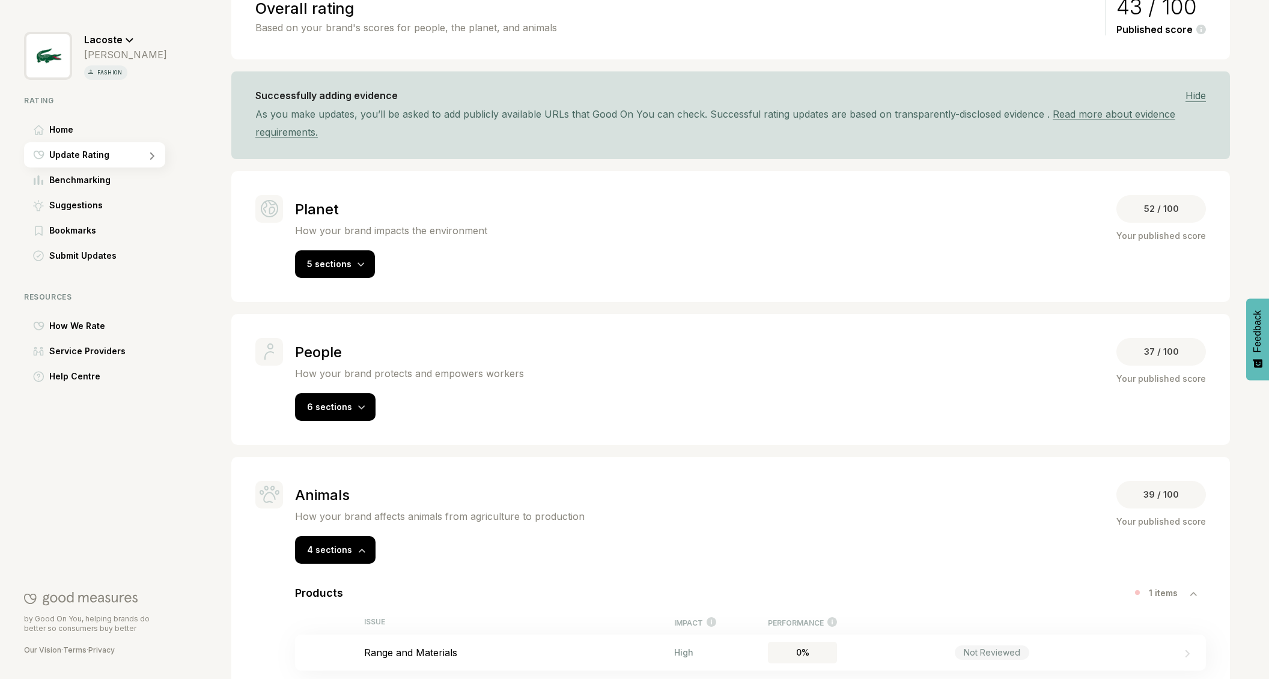
scroll to position [0, 0]
